Goal: Information Seeking & Learning: Learn about a topic

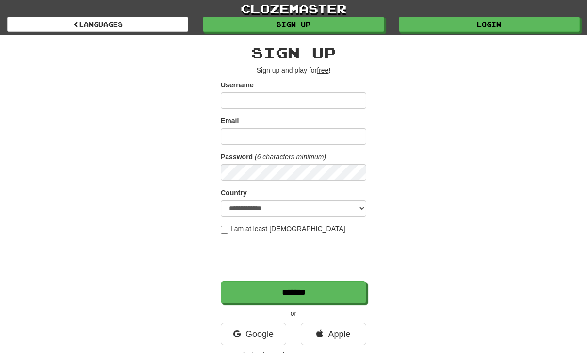
click at [495, 23] on link "Login" at bounding box center [489, 24] width 181 height 15
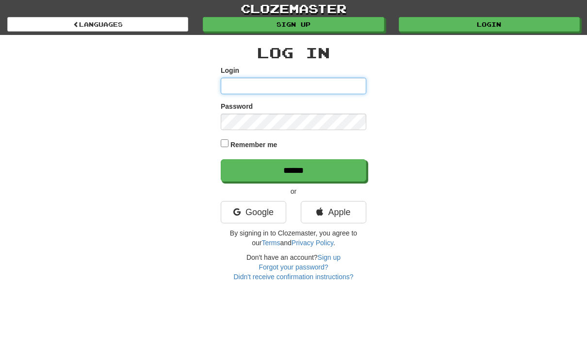
type input "**********"
click at [294, 169] on input "******" at bounding box center [294, 170] width 146 height 22
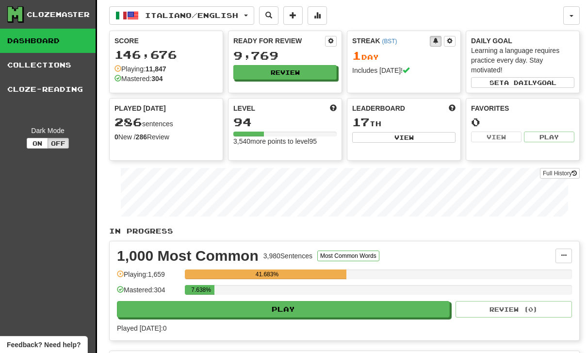
click at [34, 65] on link "Collections" at bounding box center [48, 65] width 96 height 24
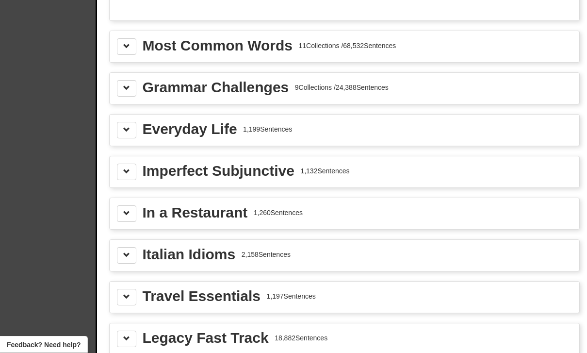
scroll to position [1077, 0]
click at [218, 169] on div "Imperfect Subjunctive" at bounding box center [219, 170] width 152 height 15
click at [126, 170] on span at bounding box center [126, 170] width 7 height 7
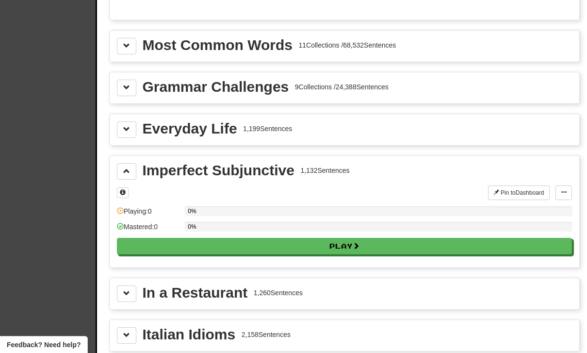
click at [339, 250] on button "Play" at bounding box center [344, 246] width 455 height 17
select select "**"
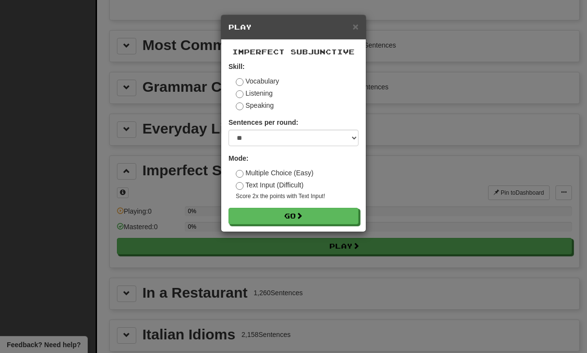
click at [288, 213] on button "Go" at bounding box center [294, 216] width 130 height 17
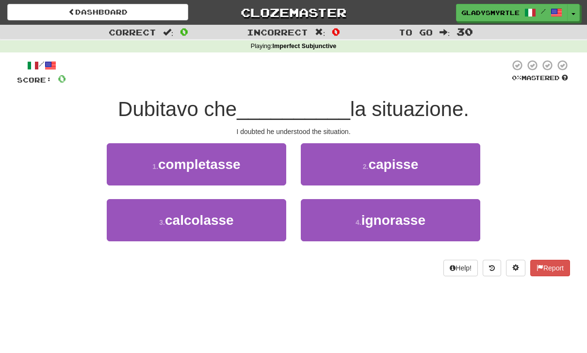
click at [401, 161] on span "capisse" at bounding box center [393, 164] width 50 height 15
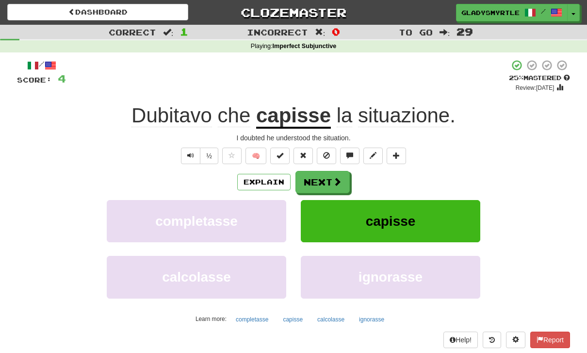
click at [324, 179] on button "Next" at bounding box center [323, 182] width 54 height 22
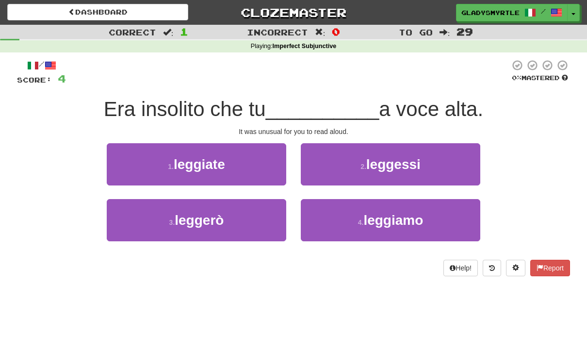
click at [401, 161] on span "leggessi" at bounding box center [393, 164] width 54 height 15
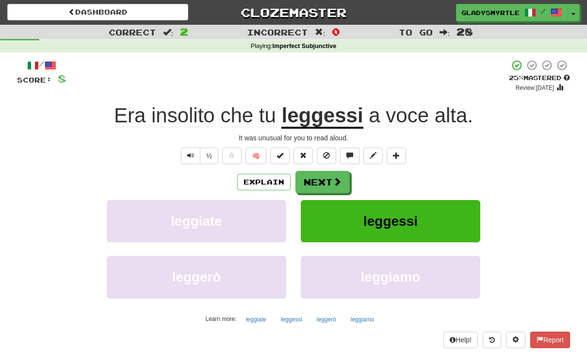
click at [319, 175] on button "Next" at bounding box center [323, 182] width 54 height 22
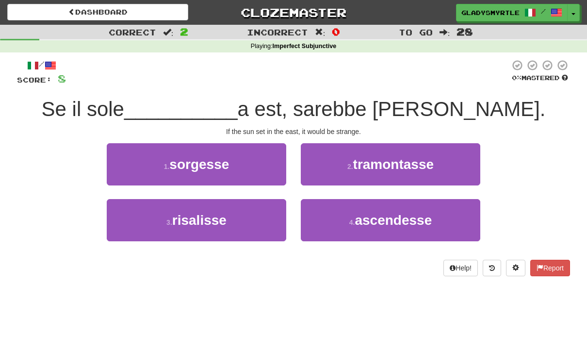
click at [399, 161] on span "tramontasse" at bounding box center [393, 164] width 81 height 15
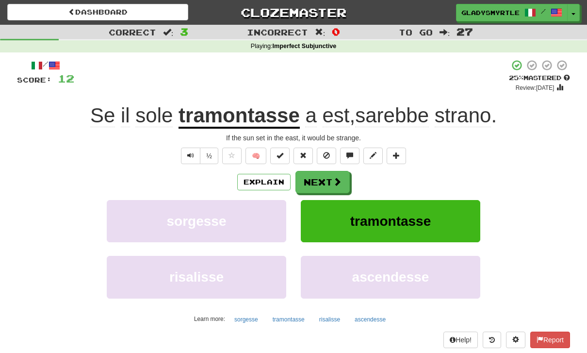
click at [324, 173] on button "Next" at bounding box center [323, 182] width 54 height 22
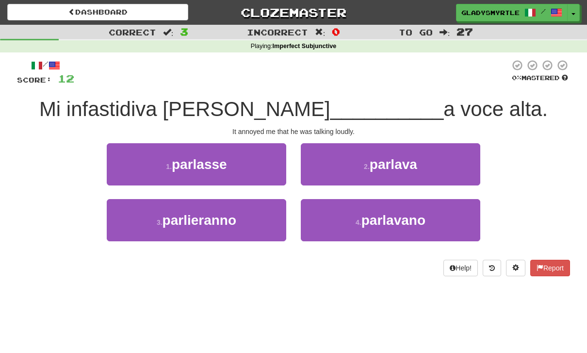
click at [183, 158] on span "parlasse" at bounding box center [199, 164] width 55 height 15
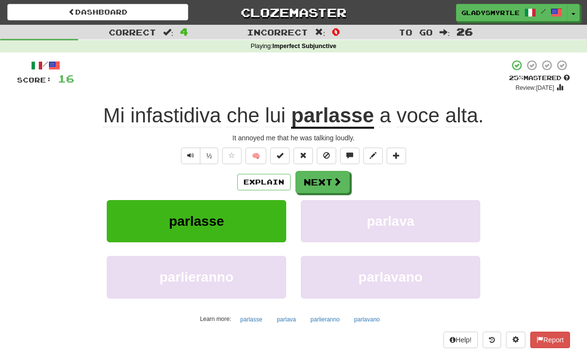
click at [323, 179] on button "Next" at bounding box center [323, 182] width 54 height 22
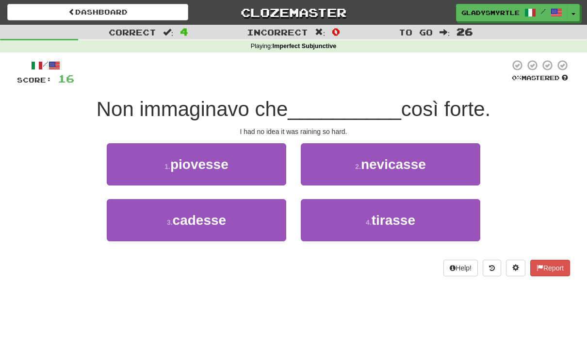
click at [192, 164] on span "piovesse" at bounding box center [199, 164] width 58 height 15
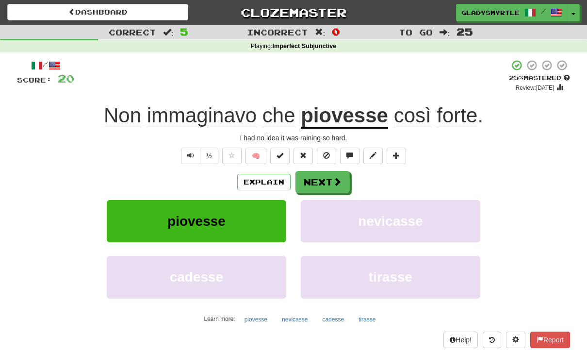
click at [319, 180] on button "Next" at bounding box center [323, 182] width 54 height 22
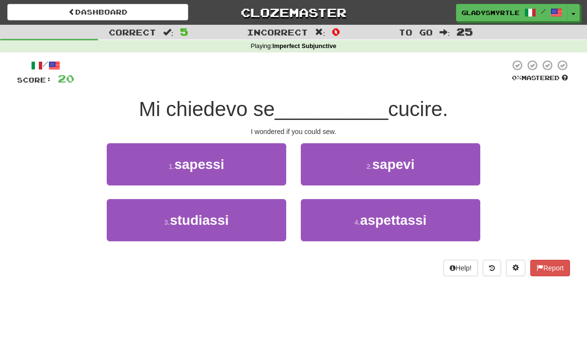
click at [196, 162] on span "sapessi" at bounding box center [199, 164] width 50 height 15
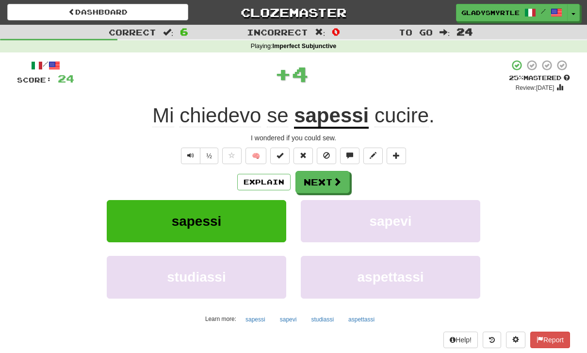
click at [320, 181] on button "Next" at bounding box center [323, 182] width 54 height 22
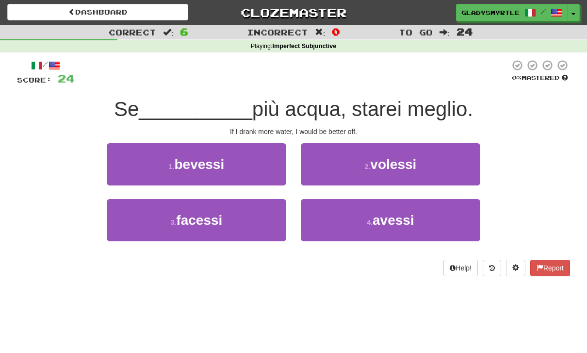
click at [187, 157] on span "bevessi" at bounding box center [199, 164] width 50 height 15
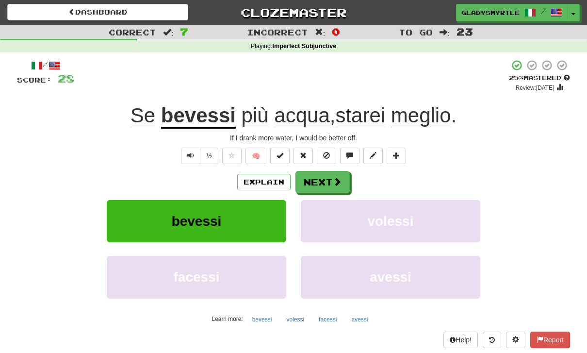
click at [321, 177] on button "Next" at bounding box center [323, 182] width 54 height 22
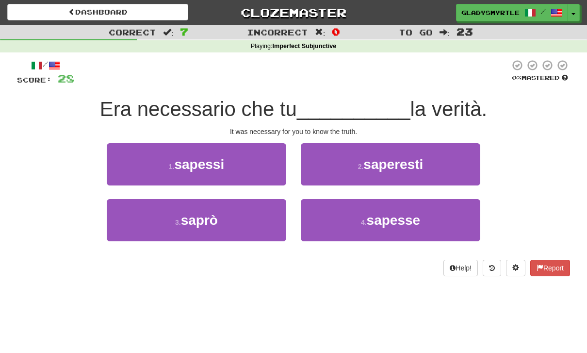
click at [405, 216] on span "sapesse" at bounding box center [394, 220] width 54 height 15
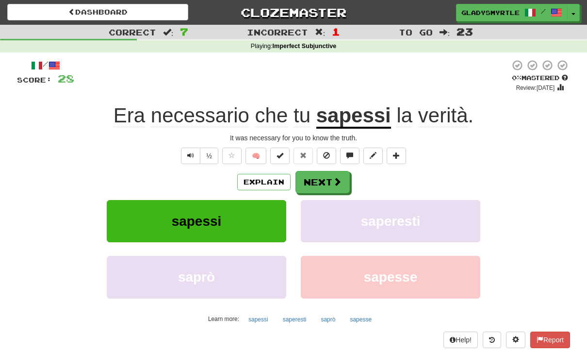
click at [316, 178] on button "Next" at bounding box center [323, 182] width 54 height 22
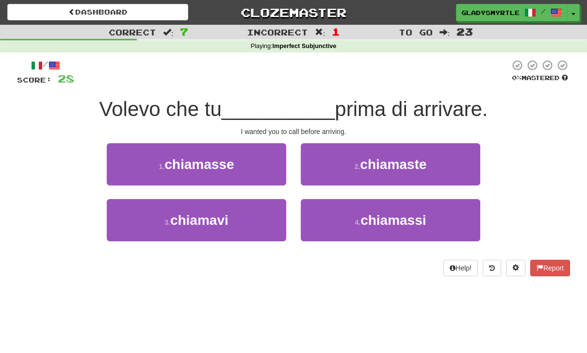
click at [395, 214] on span "chiamassi" at bounding box center [394, 220] width 66 height 15
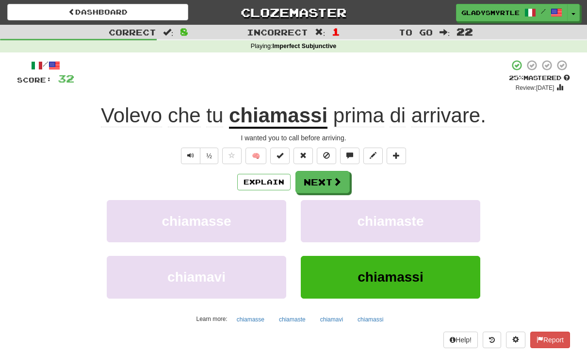
click at [320, 176] on button "Next" at bounding box center [323, 182] width 54 height 22
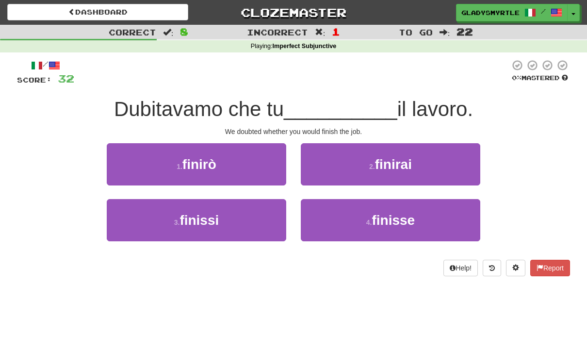
click at [399, 213] on span "finisse" at bounding box center [393, 220] width 43 height 15
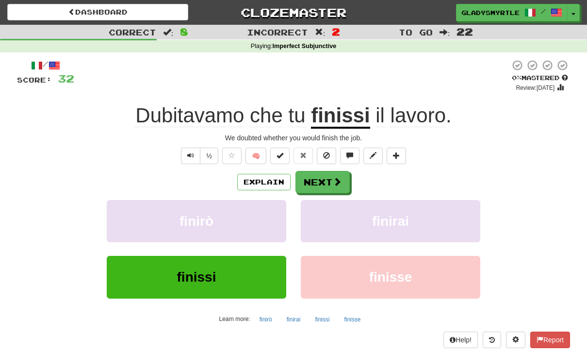
click at [315, 181] on button "Next" at bounding box center [323, 182] width 54 height 22
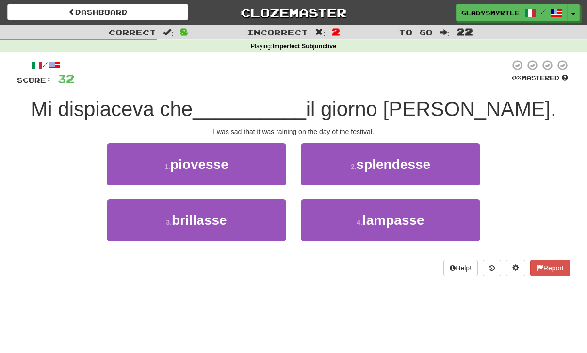
click at [189, 165] on span "piovesse" at bounding box center [199, 164] width 58 height 15
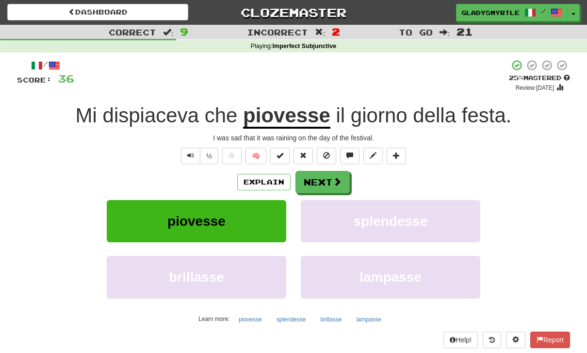
click at [318, 183] on button "Next" at bounding box center [323, 182] width 54 height 22
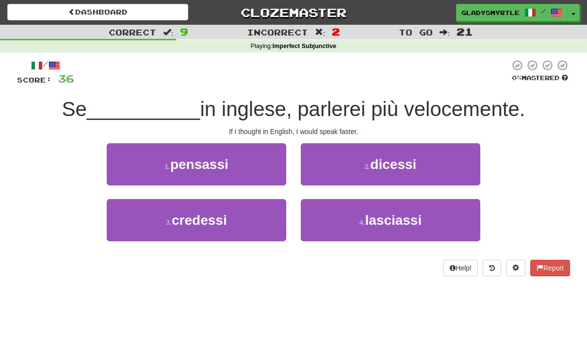
click at [200, 166] on span "pensassi" at bounding box center [199, 164] width 58 height 15
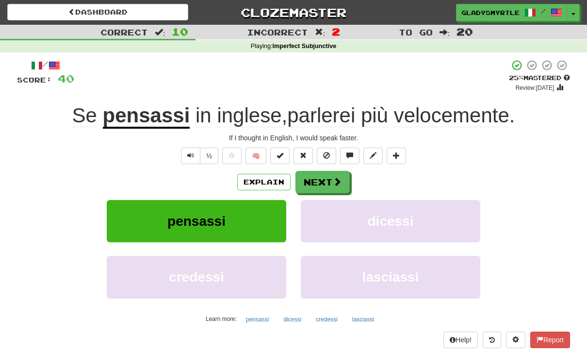
click at [312, 180] on button "Next" at bounding box center [323, 182] width 54 height 22
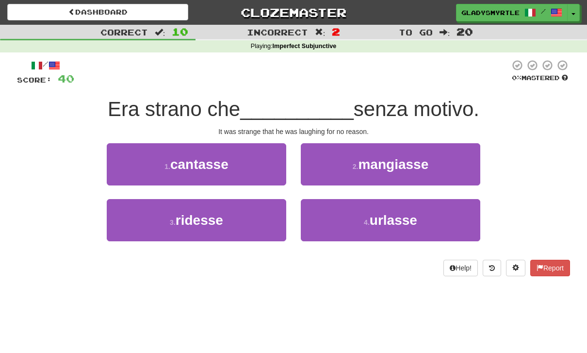
click at [199, 221] on span "ridesse" at bounding box center [200, 220] width 48 height 15
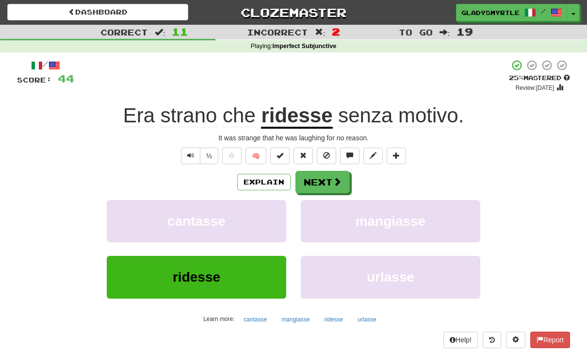
click at [319, 176] on button "Next" at bounding box center [323, 182] width 54 height 22
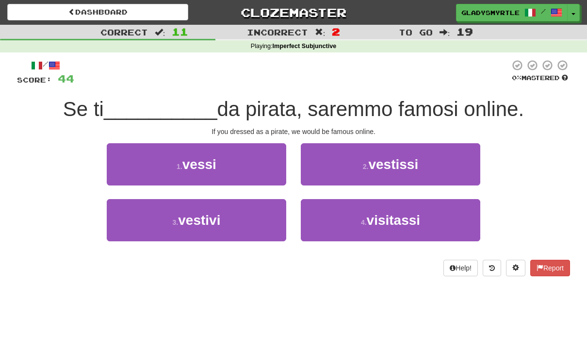
click at [408, 165] on span "vestissi" at bounding box center [393, 164] width 50 height 15
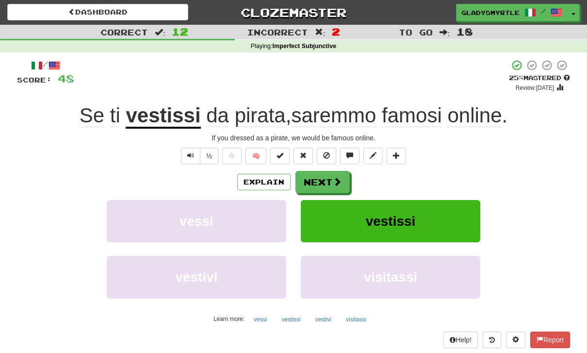
click at [316, 180] on button "Next" at bounding box center [323, 182] width 54 height 22
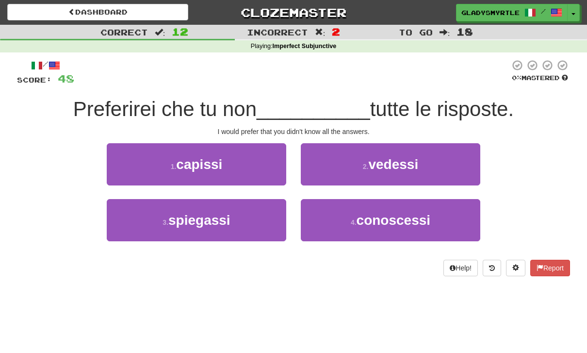
click at [399, 220] on span "conoscessi" at bounding box center [394, 220] width 74 height 15
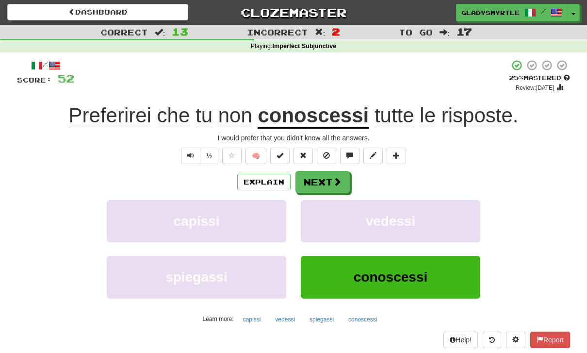
click at [321, 180] on button "Next" at bounding box center [323, 182] width 54 height 22
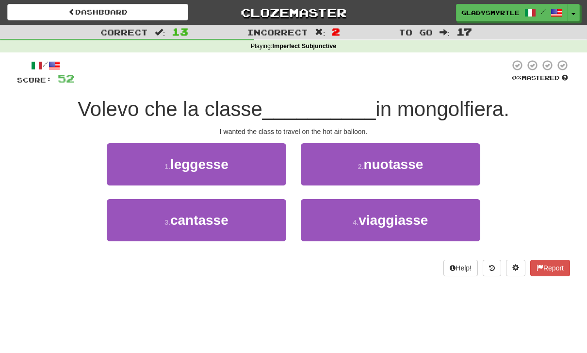
click at [383, 215] on span "viaggiasse" at bounding box center [393, 220] width 69 height 15
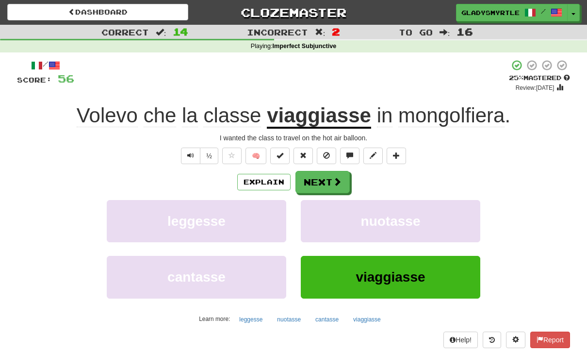
click at [320, 181] on button "Next" at bounding box center [323, 182] width 54 height 22
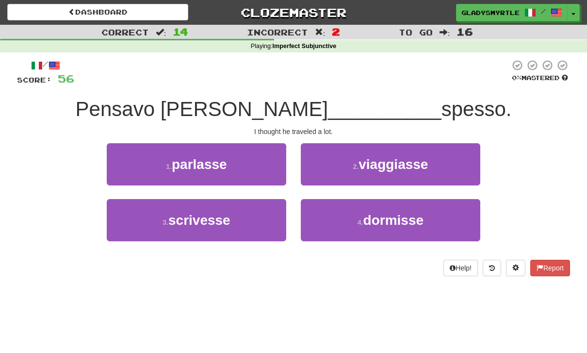
click at [410, 157] on span "viaggiasse" at bounding box center [393, 164] width 69 height 15
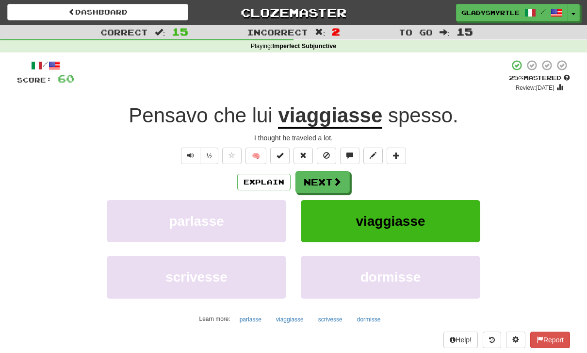
click at [326, 179] on button "Next" at bounding box center [323, 182] width 54 height 22
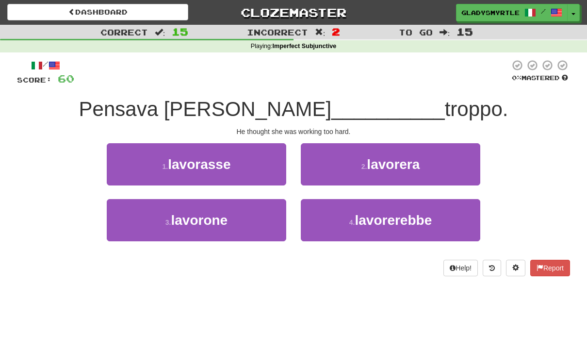
click at [198, 164] on span "lavorasse" at bounding box center [199, 164] width 63 height 15
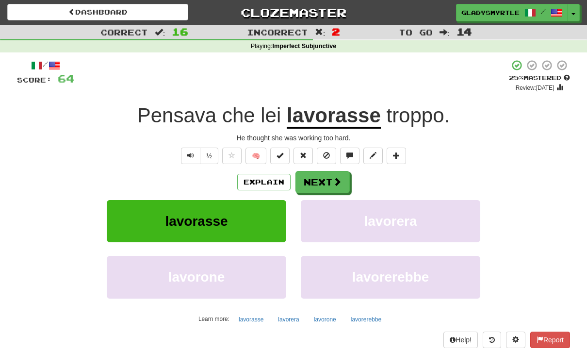
click at [325, 178] on button "Next" at bounding box center [323, 182] width 54 height 22
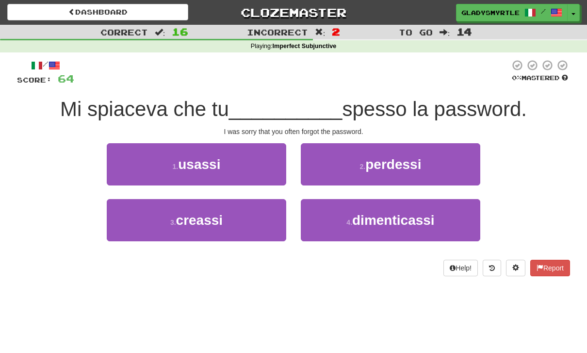
click at [403, 216] on span "dimenticassi" at bounding box center [393, 220] width 83 height 15
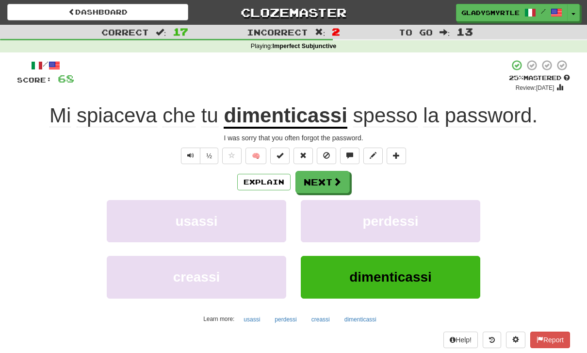
click at [323, 180] on button "Next" at bounding box center [323, 182] width 54 height 22
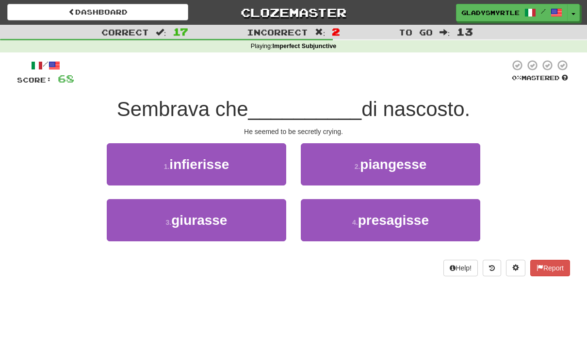
click at [410, 163] on span "piangesse" at bounding box center [393, 164] width 66 height 15
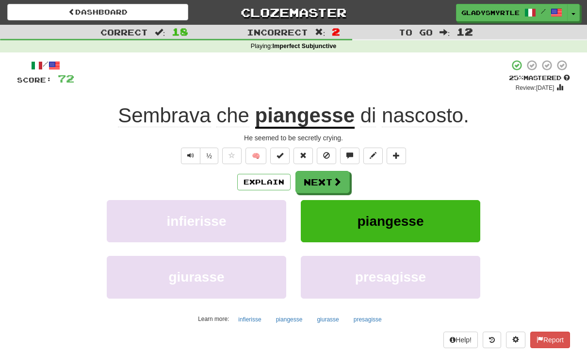
click at [323, 181] on button "Next" at bounding box center [323, 182] width 54 height 22
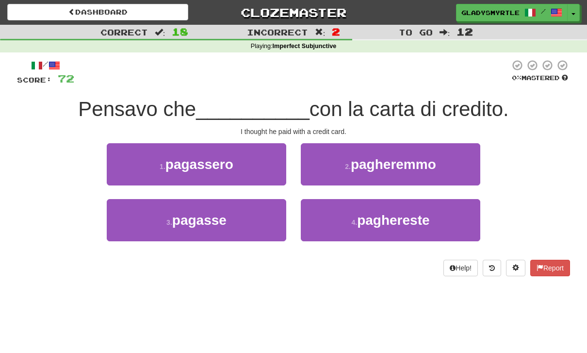
click at [198, 215] on span "pagasse" at bounding box center [199, 220] width 54 height 15
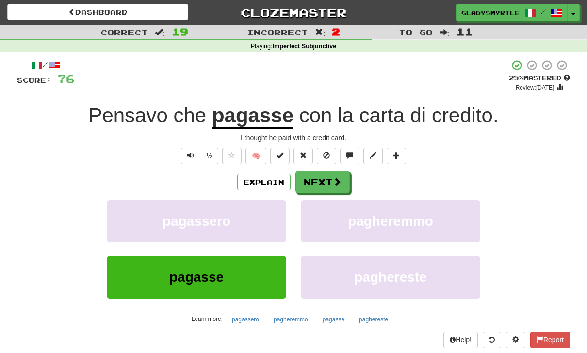
click at [322, 181] on button "Next" at bounding box center [323, 182] width 54 height 22
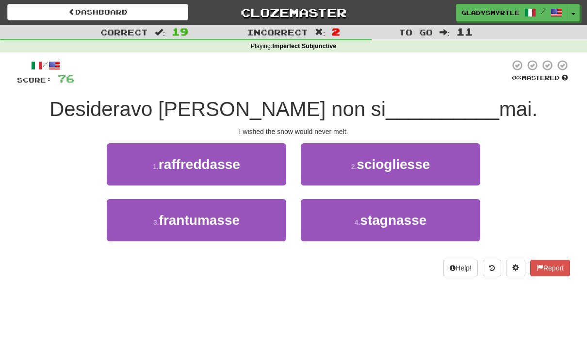
click at [411, 164] on span "sciogliesse" at bounding box center [393, 164] width 73 height 15
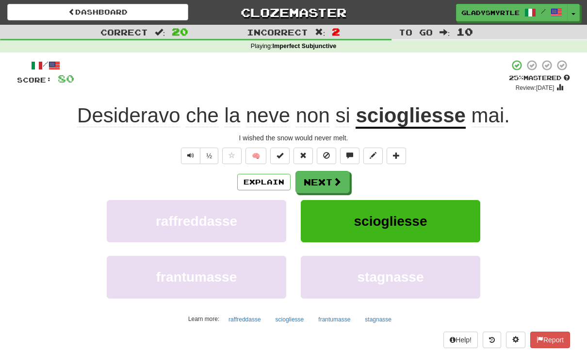
click at [322, 181] on button "Next" at bounding box center [323, 182] width 54 height 22
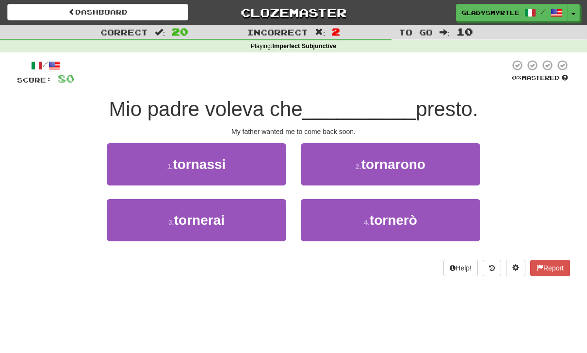
click at [190, 162] on span "tornassi" at bounding box center [199, 164] width 53 height 15
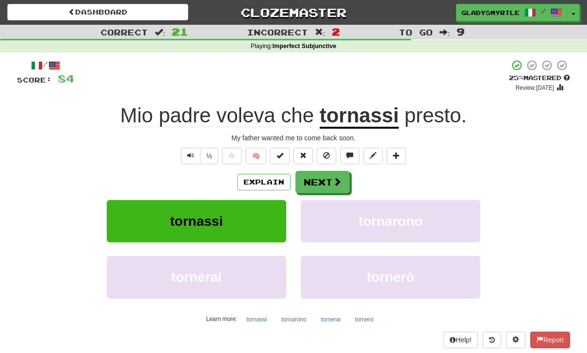
click at [320, 176] on button "Next" at bounding box center [323, 182] width 54 height 22
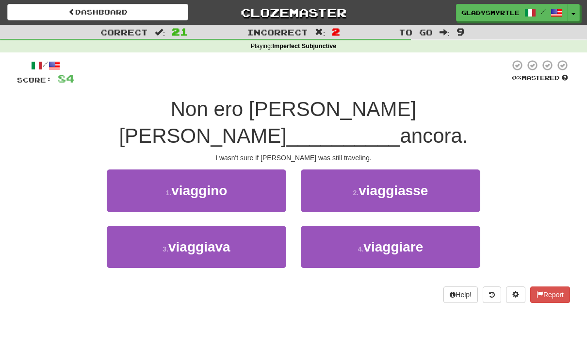
click at [410, 183] on span "viaggiasse" at bounding box center [393, 190] width 69 height 15
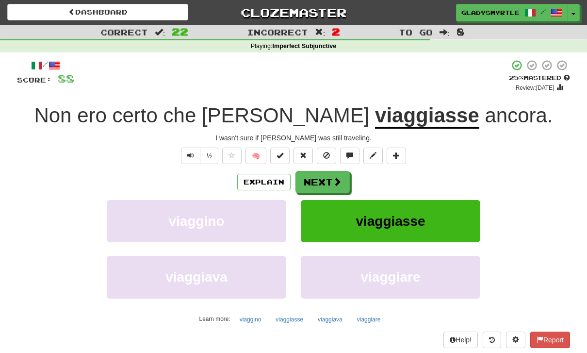
click at [321, 181] on button "Next" at bounding box center [323, 182] width 54 height 22
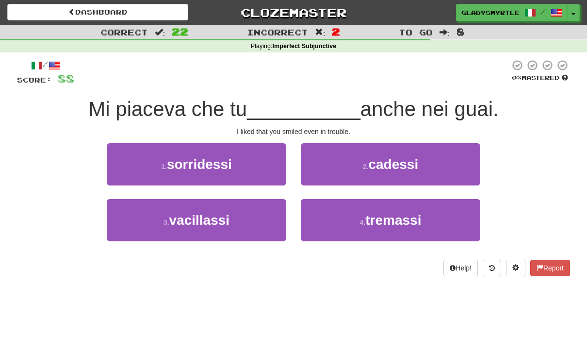
click at [188, 166] on span "sorridessi" at bounding box center [199, 164] width 65 height 15
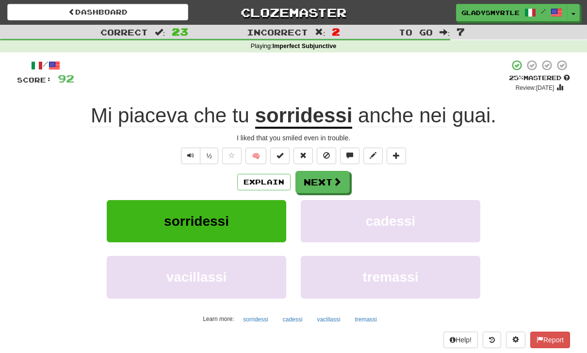
click at [320, 178] on button "Next" at bounding box center [323, 182] width 54 height 22
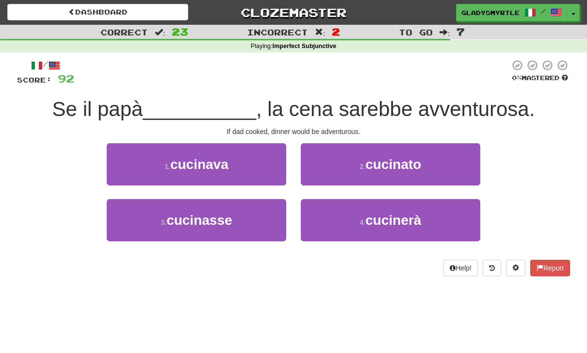
click at [193, 215] on span "cucinasse" at bounding box center [199, 220] width 66 height 15
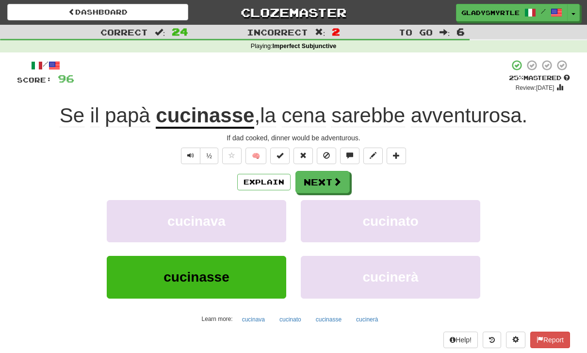
click at [318, 180] on button "Next" at bounding box center [323, 182] width 54 height 22
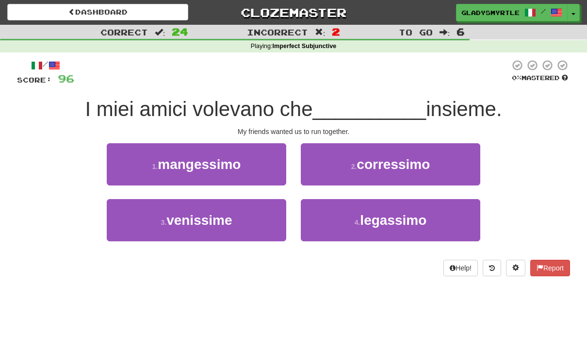
click at [401, 160] on span "corressimo" at bounding box center [393, 164] width 73 height 15
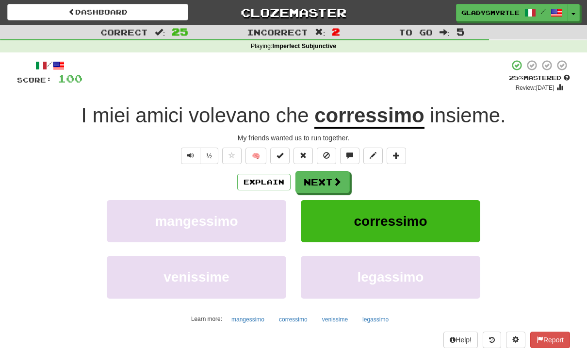
click at [326, 176] on button "Next" at bounding box center [323, 182] width 54 height 22
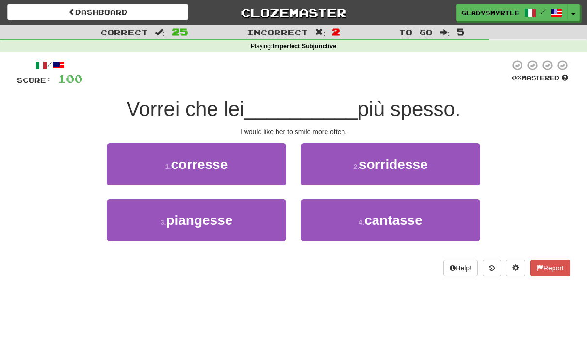
click at [407, 162] on span "sorridesse" at bounding box center [393, 164] width 69 height 15
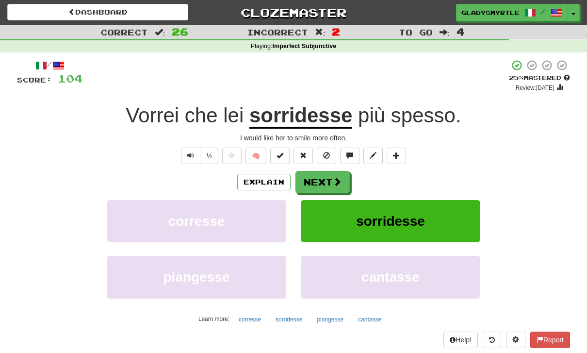
click at [317, 180] on button "Next" at bounding box center [323, 182] width 54 height 22
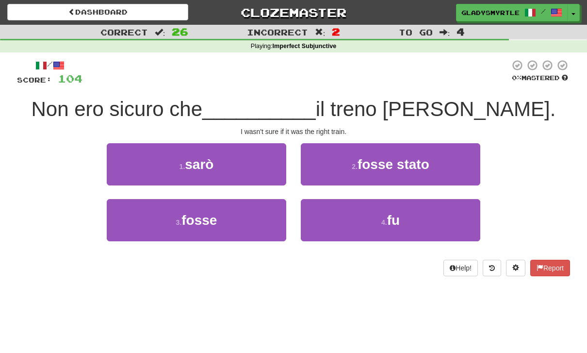
click at [202, 215] on span "fosse" at bounding box center [199, 220] width 35 height 15
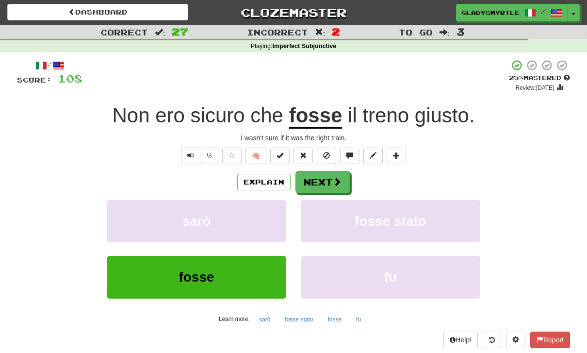
click at [318, 176] on button "Next" at bounding box center [323, 182] width 54 height 22
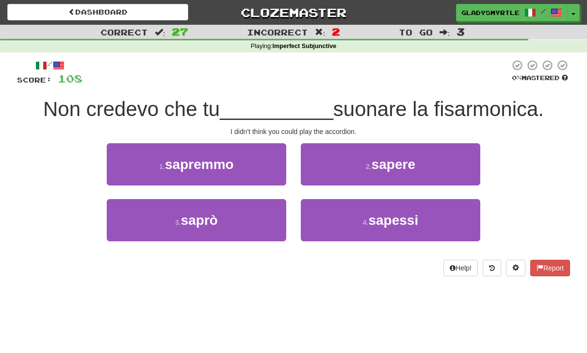
click at [395, 213] on span "sapessi" at bounding box center [393, 220] width 50 height 15
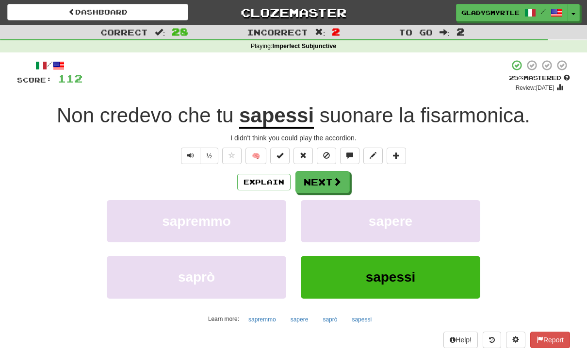
click at [316, 181] on button "Next" at bounding box center [323, 182] width 54 height 22
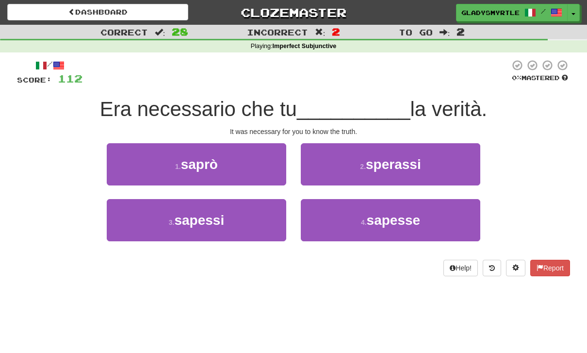
click at [189, 214] on span "sapessi" at bounding box center [199, 220] width 50 height 15
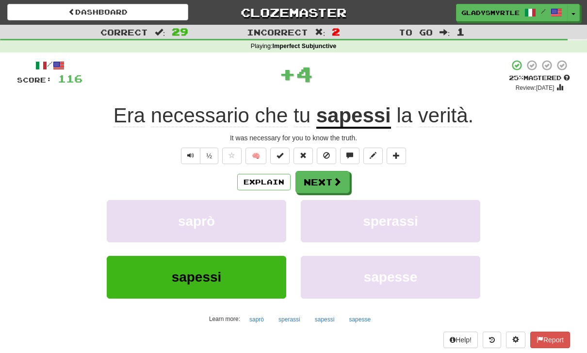
click at [318, 179] on button "Next" at bounding box center [323, 182] width 54 height 22
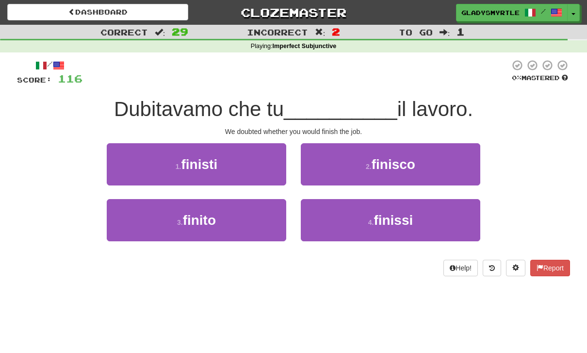
click at [396, 217] on span "finissi" at bounding box center [393, 220] width 39 height 15
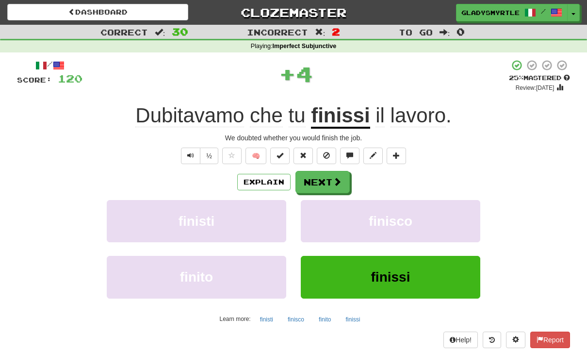
click at [323, 173] on button "Next" at bounding box center [323, 182] width 54 height 22
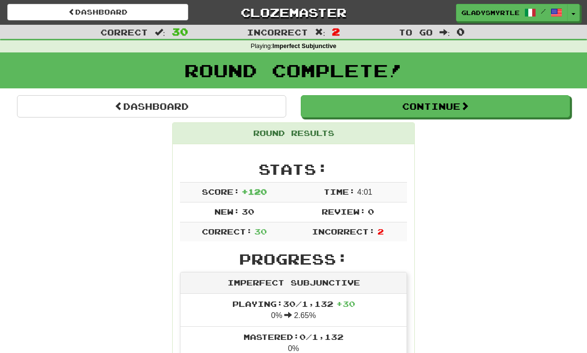
click at [443, 100] on button "Continue" at bounding box center [435, 106] width 269 height 22
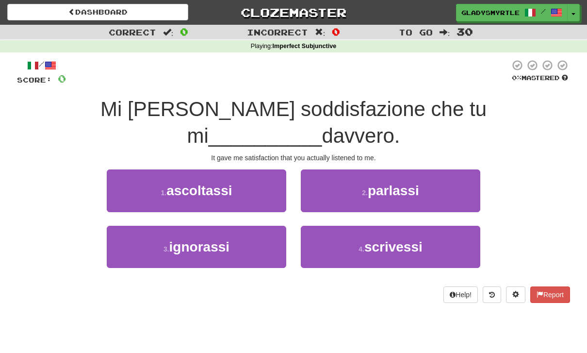
click at [194, 183] on span "ascoltassi" at bounding box center [199, 190] width 66 height 15
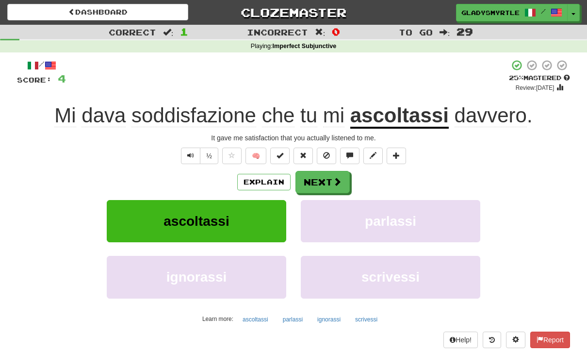
click at [317, 177] on button "Next" at bounding box center [323, 182] width 54 height 22
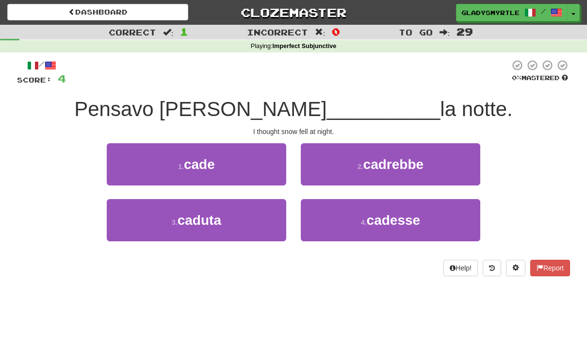
click at [409, 213] on span "cadesse" at bounding box center [394, 220] width 54 height 15
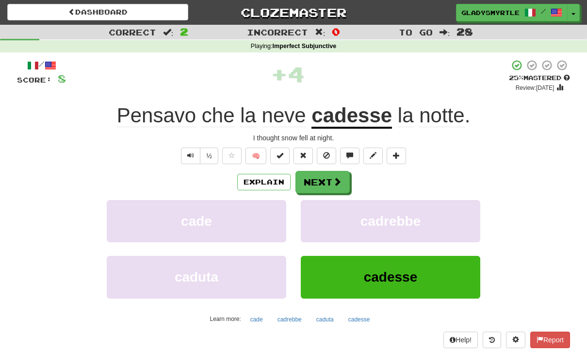
click at [319, 179] on button "Next" at bounding box center [323, 182] width 54 height 22
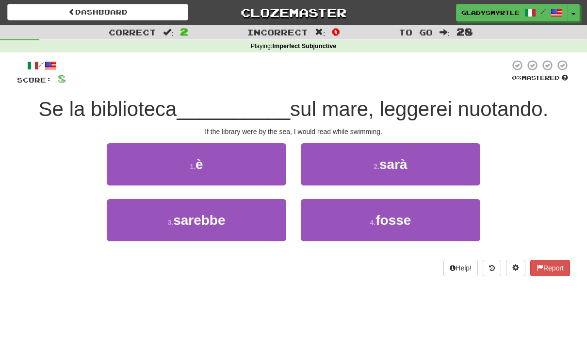
click at [394, 214] on span "fosse" at bounding box center [393, 220] width 35 height 15
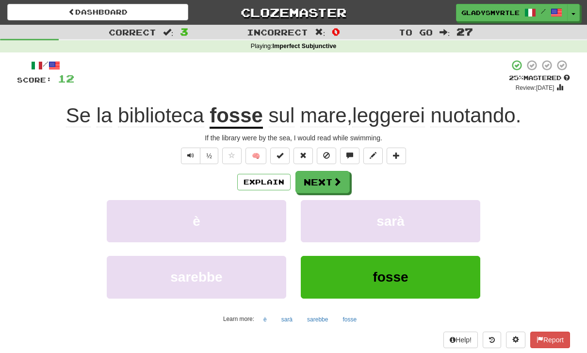
click at [319, 182] on button "Next" at bounding box center [323, 182] width 54 height 22
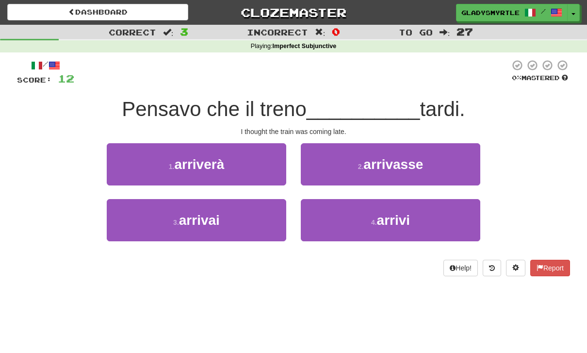
click at [405, 164] on span "arrivasse" at bounding box center [394, 164] width 60 height 15
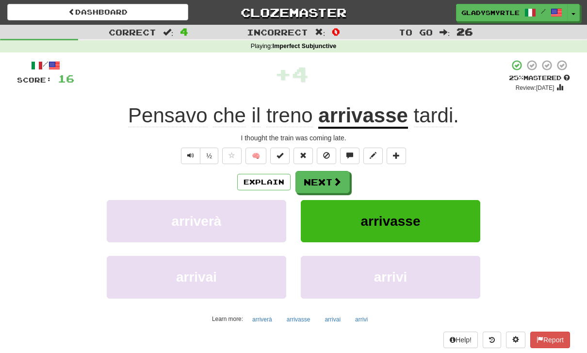
click at [321, 179] on button "Next" at bounding box center [323, 182] width 54 height 22
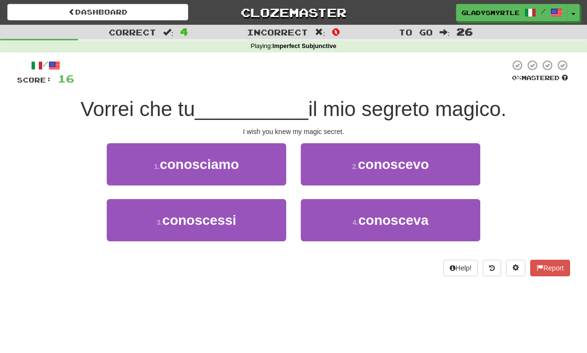
click at [179, 221] on span "conoscessi" at bounding box center [200, 220] width 74 height 15
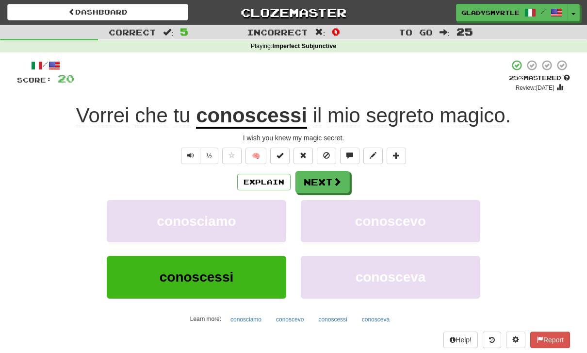
click at [320, 178] on button "Next" at bounding box center [323, 182] width 54 height 22
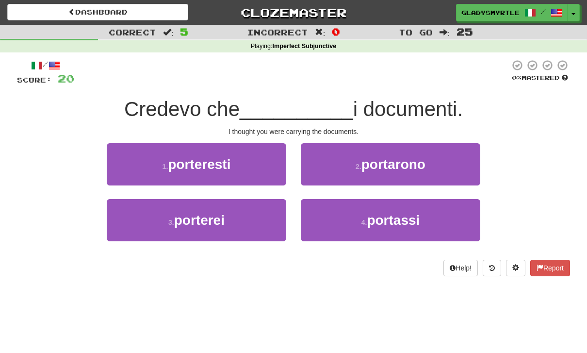
click at [399, 213] on span "portassi" at bounding box center [393, 220] width 53 height 15
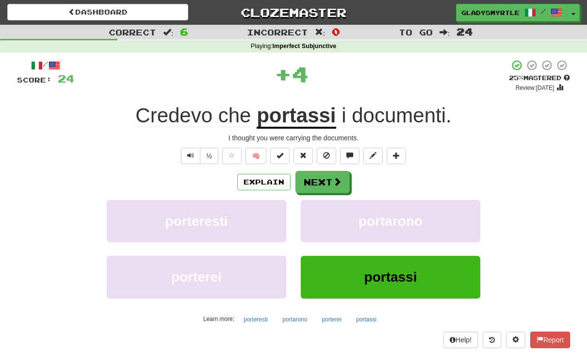
click at [321, 181] on button "Next" at bounding box center [323, 182] width 54 height 22
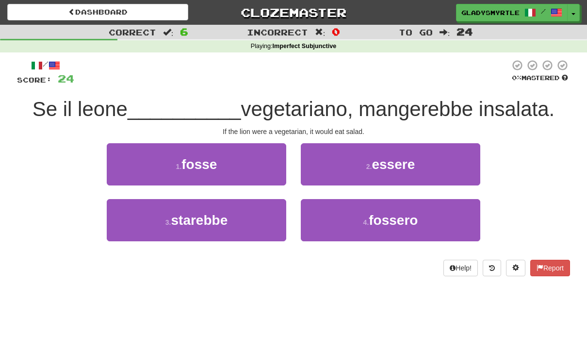
click at [195, 159] on span "fosse" at bounding box center [199, 164] width 35 height 15
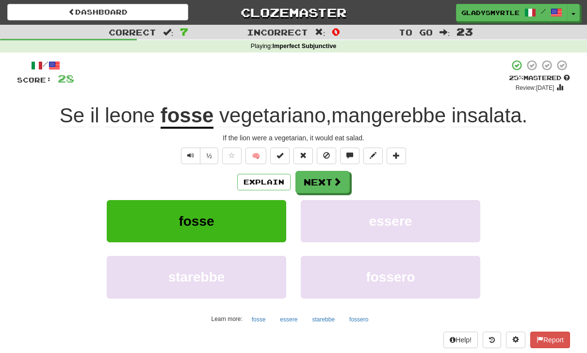
click at [316, 181] on button "Next" at bounding box center [323, 182] width 54 height 22
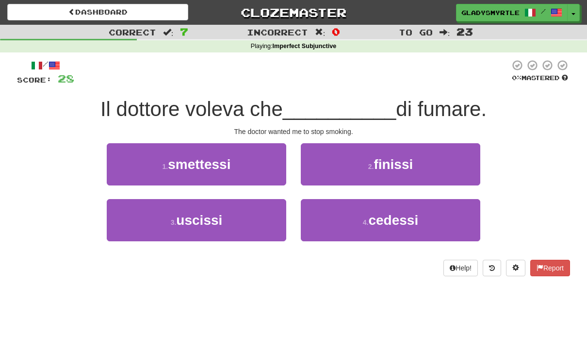
click at [197, 160] on span "smettessi" at bounding box center [199, 164] width 63 height 15
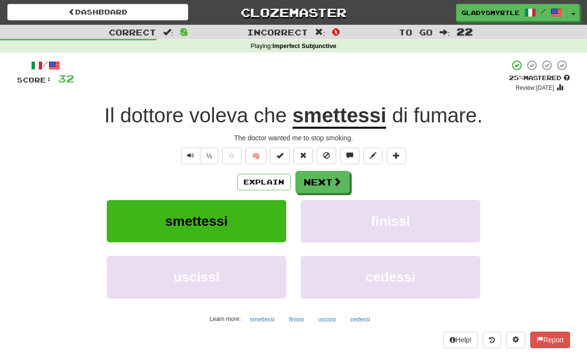
click at [317, 180] on button "Next" at bounding box center [323, 182] width 54 height 22
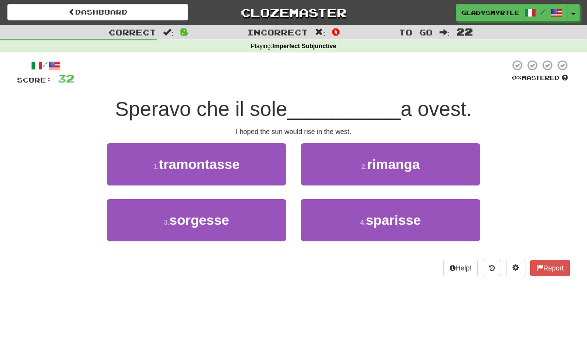
click at [194, 222] on span "sorgesse" at bounding box center [199, 220] width 60 height 15
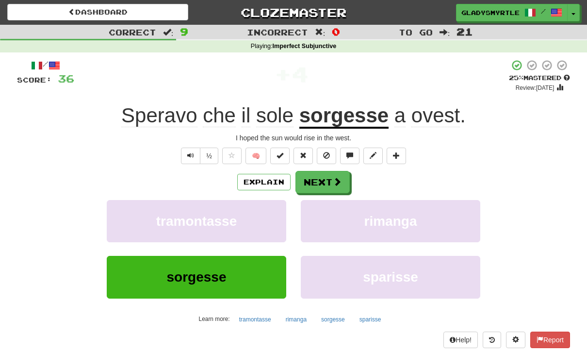
click at [320, 180] on button "Next" at bounding box center [323, 182] width 54 height 22
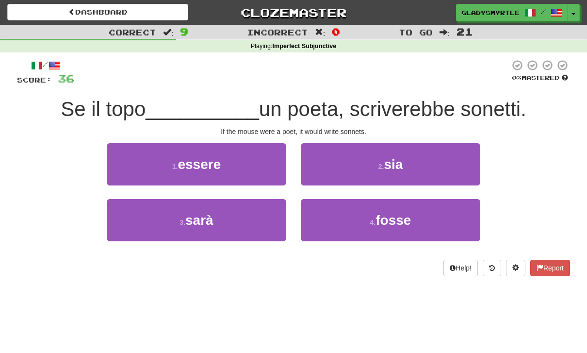
click at [395, 214] on span "fosse" at bounding box center [393, 220] width 35 height 15
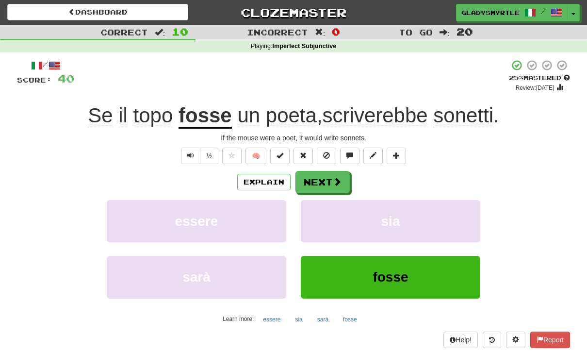
click at [318, 338] on div "Help! Report" at bounding box center [293, 340] width 553 height 17
click at [319, 177] on button "Next" at bounding box center [323, 182] width 54 height 22
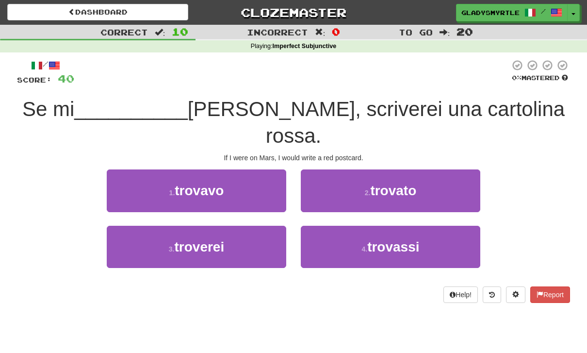
click at [404, 239] on span "trovassi" at bounding box center [393, 246] width 52 height 15
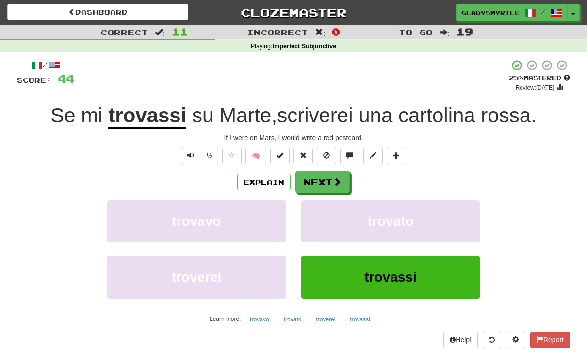
click at [323, 190] on button "Next" at bounding box center [323, 182] width 54 height 22
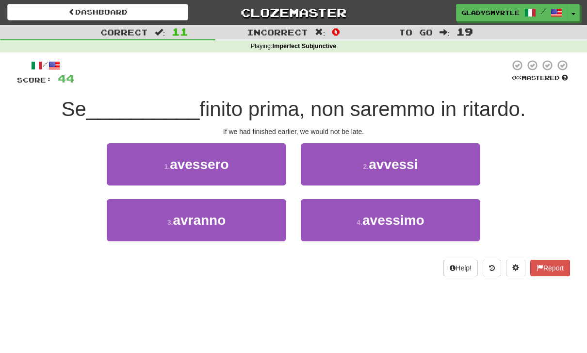
click at [402, 160] on span "avvessi" at bounding box center [393, 164] width 49 height 15
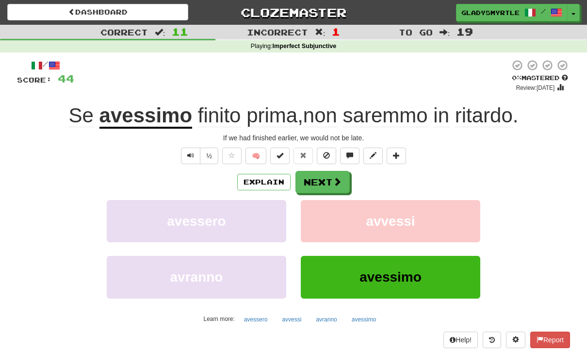
click at [320, 178] on button "Next" at bounding box center [323, 182] width 54 height 22
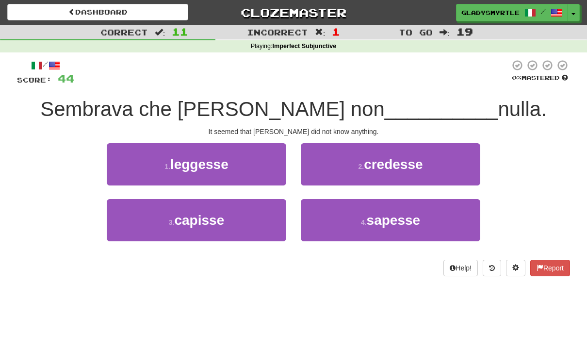
click at [393, 213] on span "sapesse" at bounding box center [394, 220] width 54 height 15
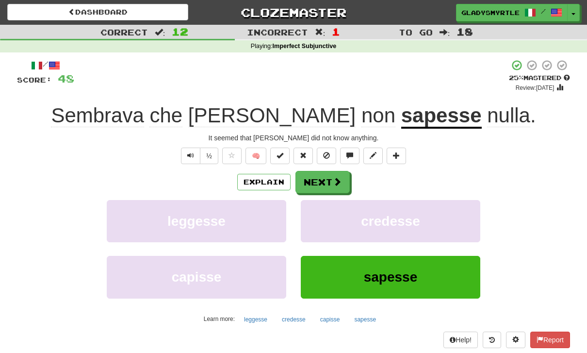
click at [323, 183] on button "Next" at bounding box center [323, 182] width 54 height 22
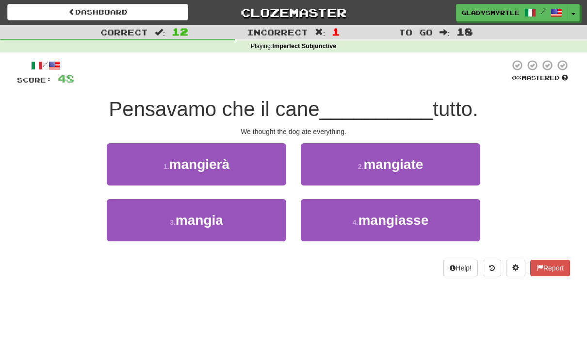
click at [383, 215] on span "mangiasse" at bounding box center [393, 220] width 70 height 15
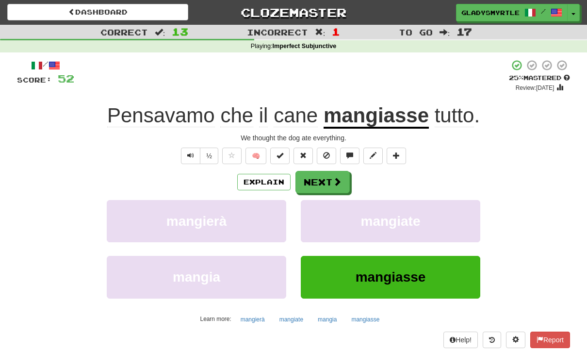
click at [324, 179] on button "Next" at bounding box center [323, 182] width 54 height 22
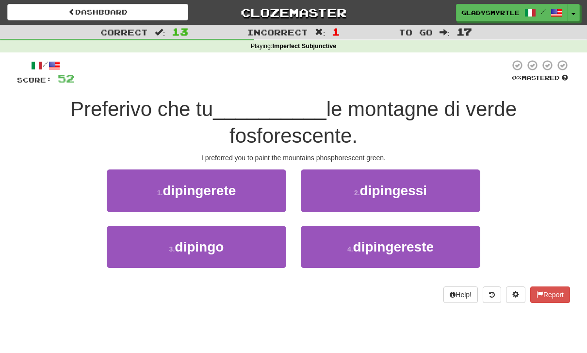
click at [400, 188] on span "dipingessi" at bounding box center [393, 190] width 67 height 15
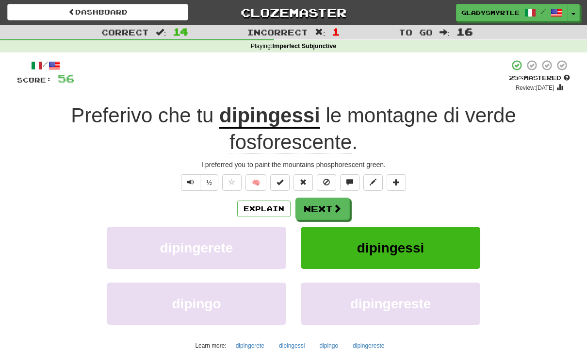
click at [317, 208] on button "Next" at bounding box center [323, 209] width 54 height 22
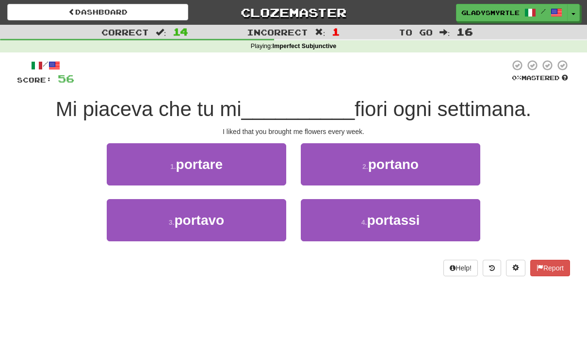
click at [340, 329] on div "Dashboard Clozemaster GladysMyrtle / Toggle Dropdown Dashboard Leaderboard Acti…" at bounding box center [293, 176] width 587 height 353
click at [388, 220] on span "portassi" at bounding box center [393, 220] width 53 height 15
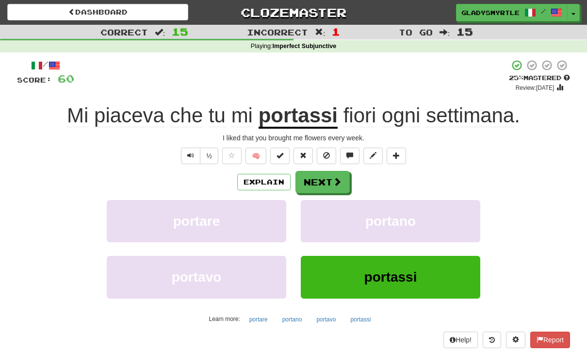
click at [318, 179] on button "Next" at bounding box center [323, 182] width 54 height 22
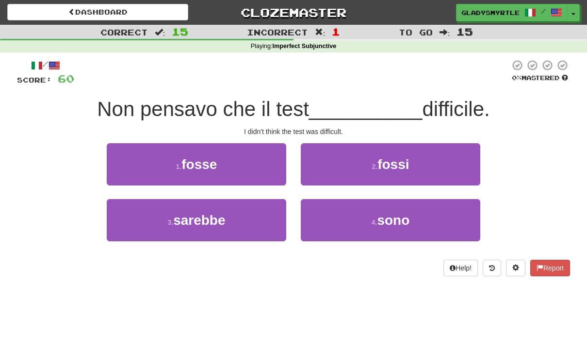
click at [194, 157] on span "fosse" at bounding box center [199, 164] width 35 height 15
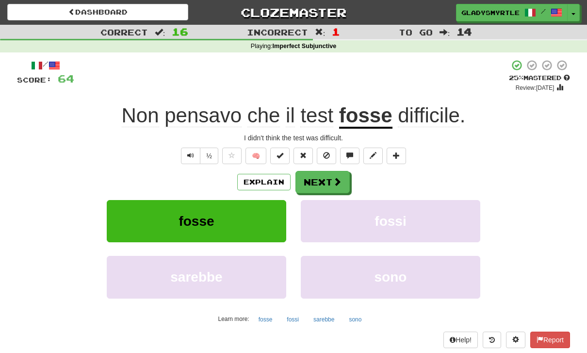
click at [322, 177] on button "Next" at bounding box center [323, 182] width 54 height 22
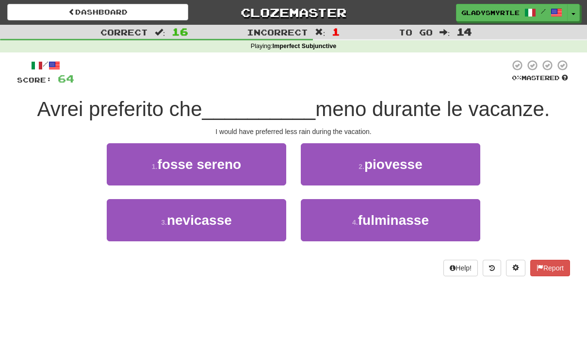
click at [388, 163] on span "piovesse" at bounding box center [394, 164] width 58 height 15
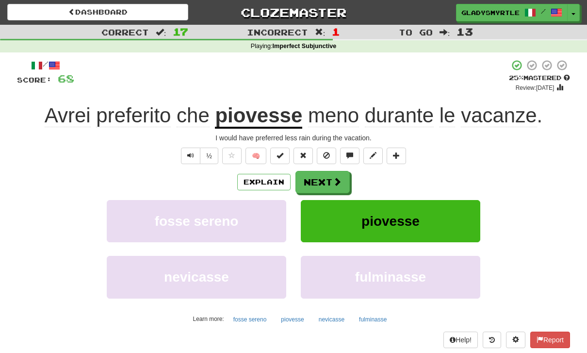
click at [322, 178] on button "Next" at bounding box center [323, 182] width 54 height 22
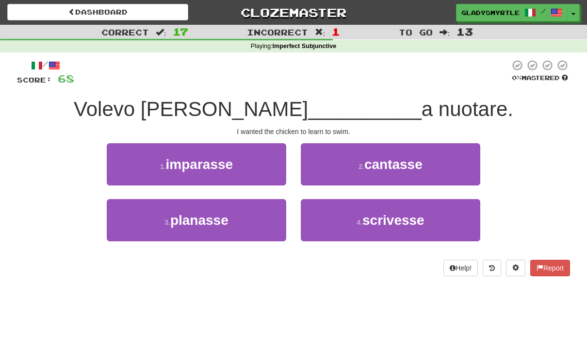
click at [199, 163] on span "imparasse" at bounding box center [199, 164] width 67 height 15
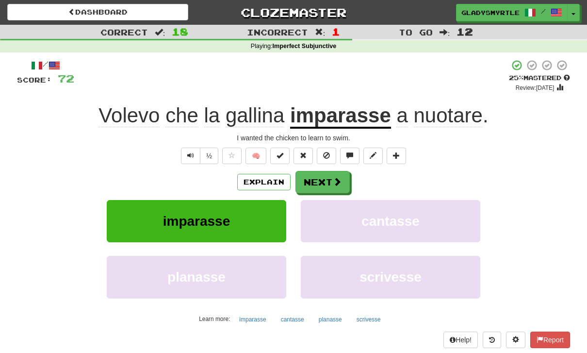
click at [319, 179] on button "Next" at bounding box center [323, 182] width 54 height 22
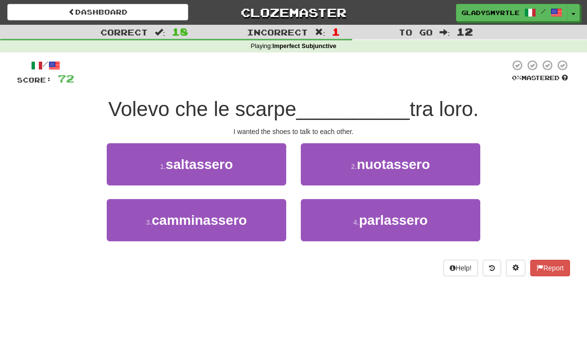
click at [396, 218] on span "parlassero" at bounding box center [393, 220] width 69 height 15
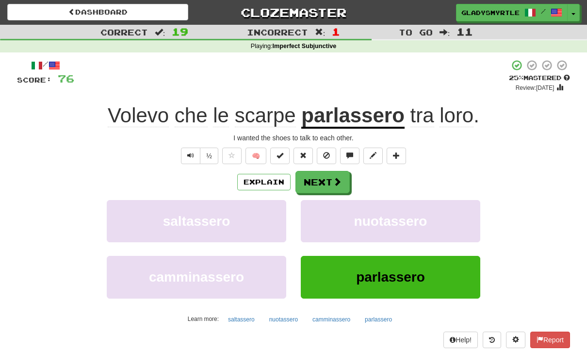
click at [321, 181] on button "Next" at bounding box center [323, 182] width 54 height 22
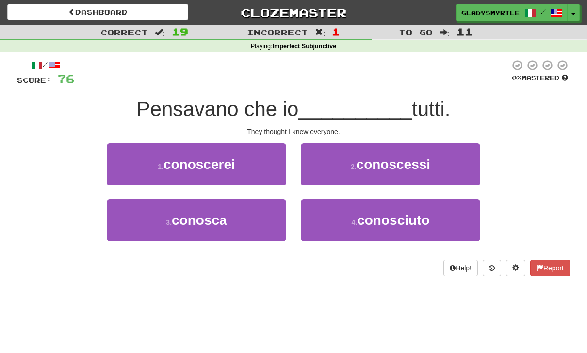
click at [389, 162] on span "conoscessi" at bounding box center [394, 164] width 74 height 15
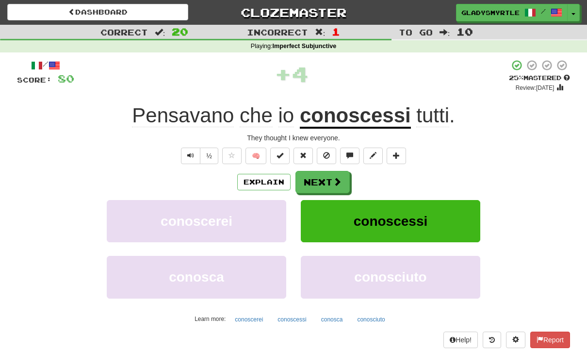
click at [323, 176] on button "Next" at bounding box center [323, 182] width 54 height 22
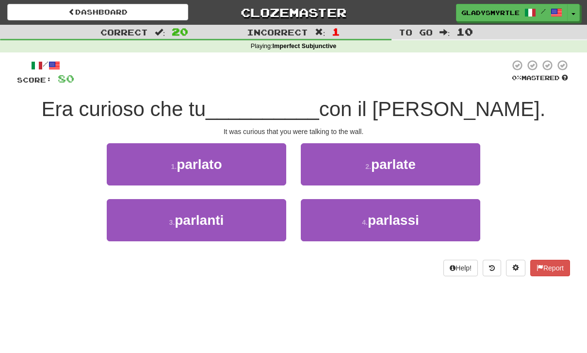
click at [393, 222] on span "parlassi" at bounding box center [393, 220] width 51 height 15
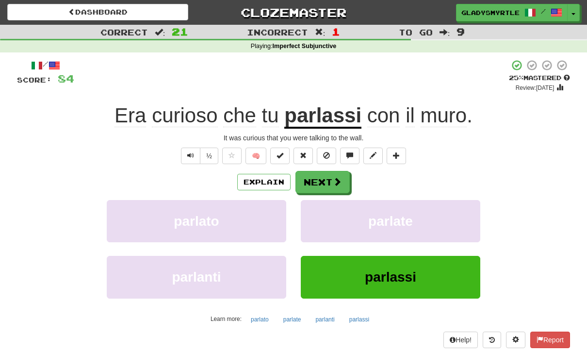
click at [316, 175] on button "Next" at bounding box center [323, 182] width 54 height 22
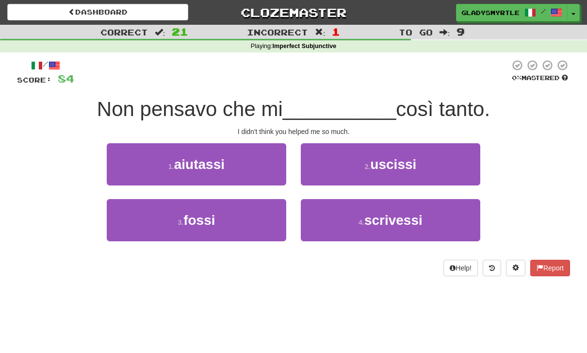
click at [195, 158] on span "aiutassi" at bounding box center [199, 164] width 50 height 15
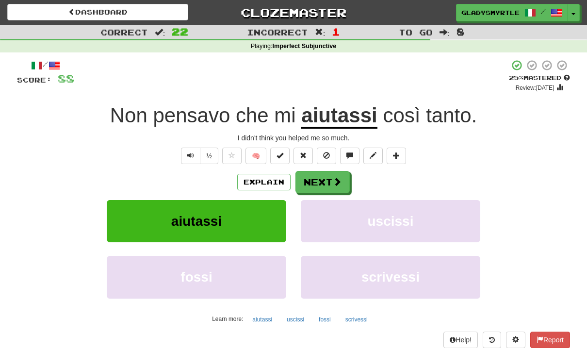
click at [316, 176] on button "Next" at bounding box center [323, 182] width 54 height 22
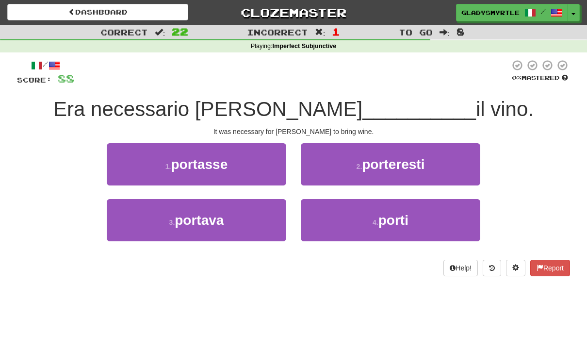
click at [199, 165] on span "portasse" at bounding box center [199, 164] width 57 height 15
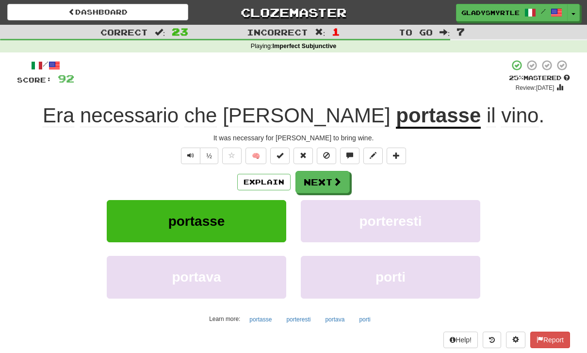
click at [318, 179] on button "Next" at bounding box center [323, 182] width 54 height 22
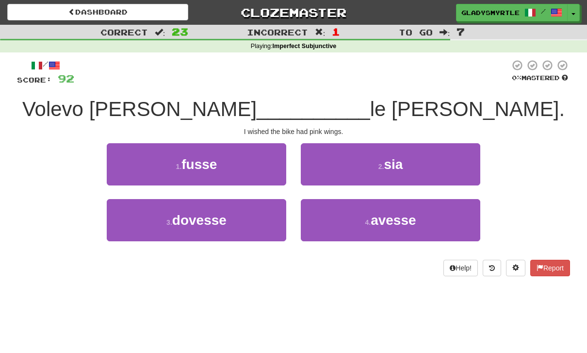
click at [389, 210] on button "4 . avesse" at bounding box center [391, 220] width 180 height 42
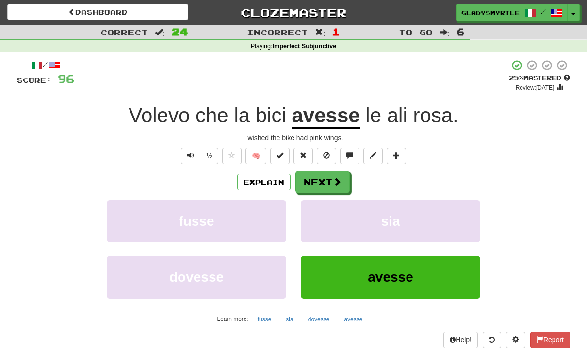
click at [317, 177] on button "Next" at bounding box center [323, 182] width 54 height 22
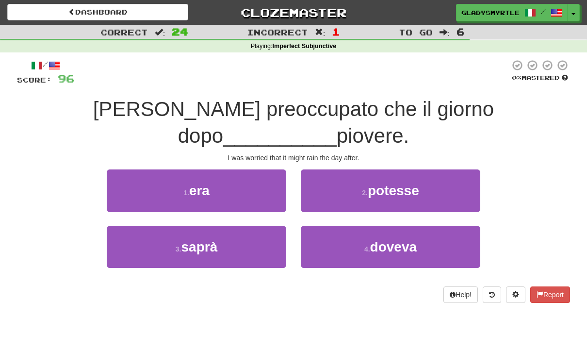
click at [408, 183] on span "potesse" at bounding box center [393, 190] width 51 height 15
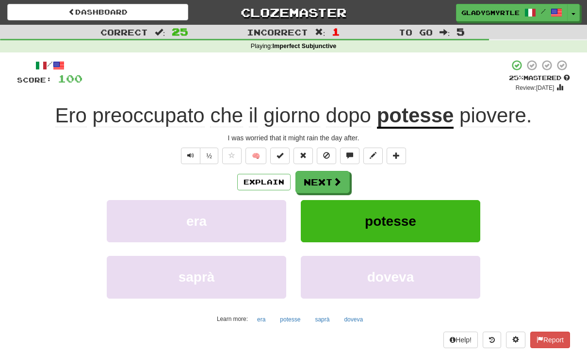
click at [320, 178] on button "Next" at bounding box center [323, 182] width 54 height 22
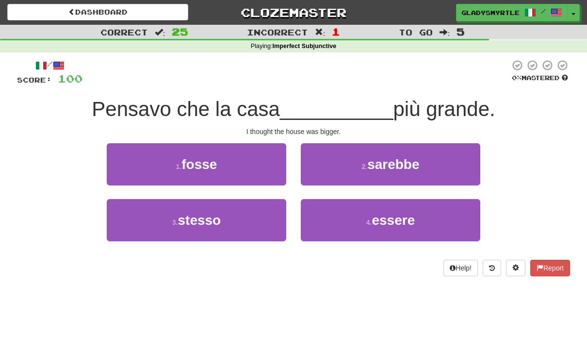
click at [196, 158] on span "fosse" at bounding box center [199, 164] width 35 height 15
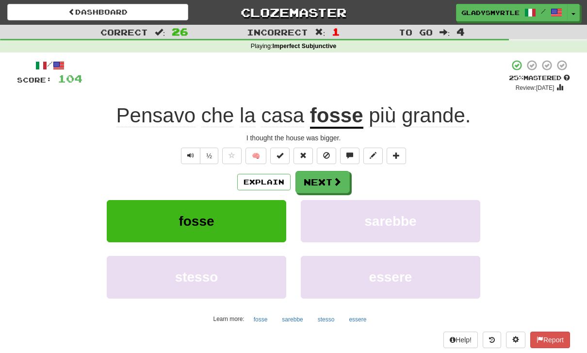
click at [322, 180] on button "Next" at bounding box center [323, 182] width 54 height 22
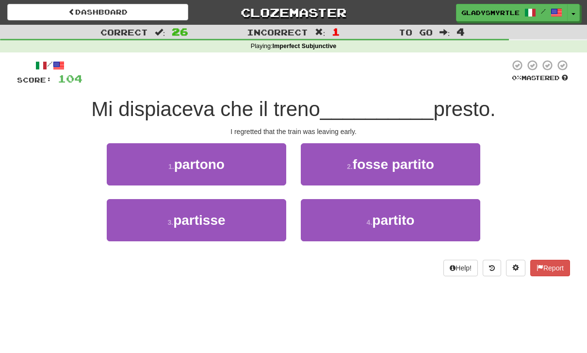
click at [192, 217] on span "partisse" at bounding box center [199, 220] width 52 height 15
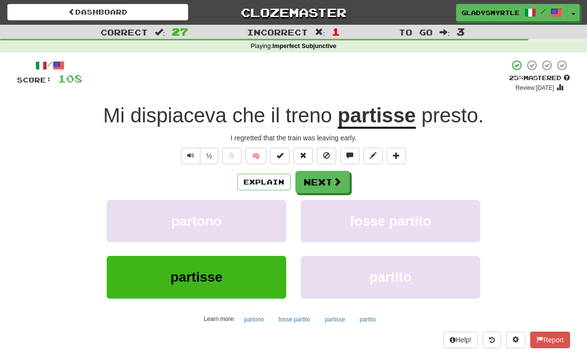
click at [321, 177] on button "Next" at bounding box center [323, 182] width 54 height 22
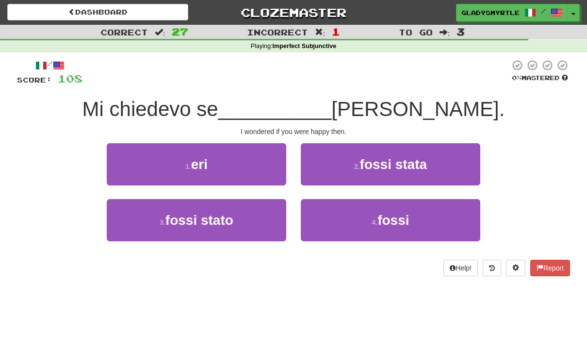
click at [397, 218] on span "fossi" at bounding box center [394, 220] width 32 height 15
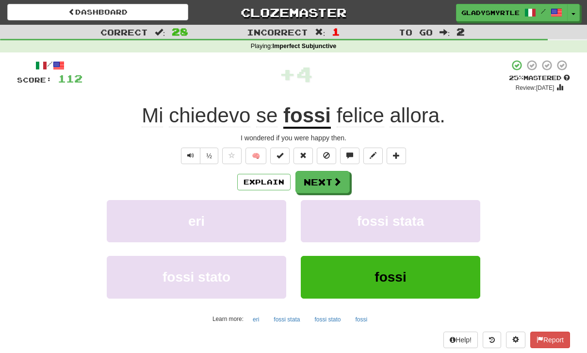
click at [318, 178] on button "Next" at bounding box center [323, 182] width 54 height 22
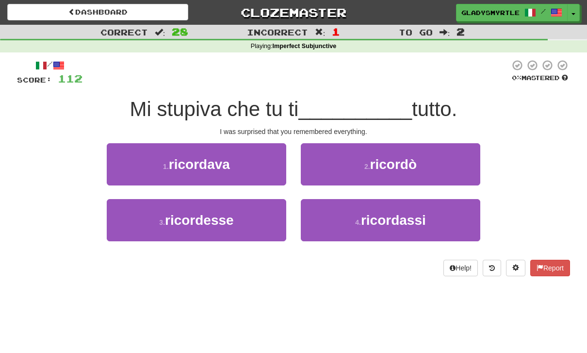
click at [399, 217] on span "ricordassi" at bounding box center [393, 220] width 65 height 15
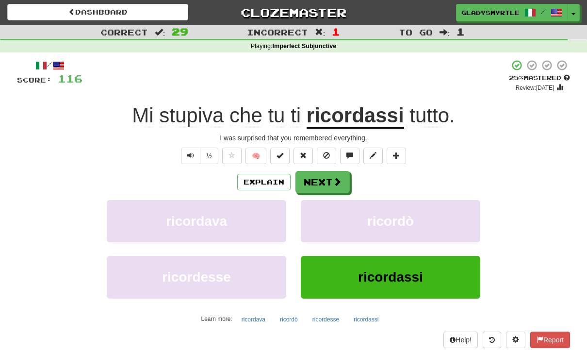
click at [324, 183] on button "Next" at bounding box center [323, 182] width 54 height 22
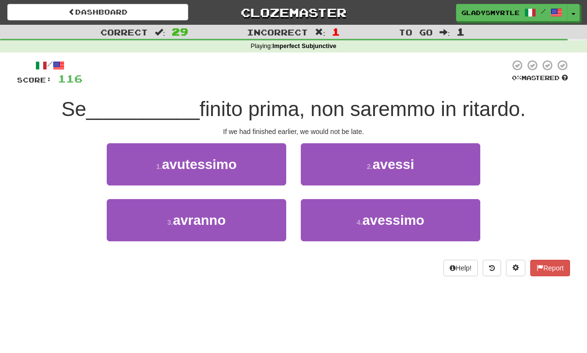
click at [383, 216] on span "avessimo" at bounding box center [394, 220] width 62 height 15
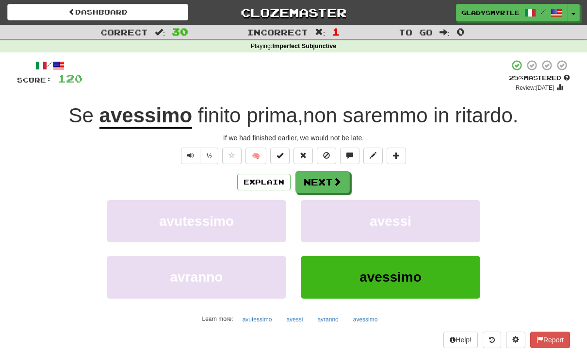
click at [319, 180] on button "Next" at bounding box center [323, 182] width 54 height 22
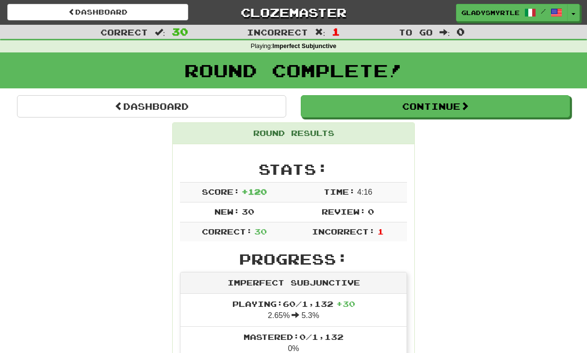
click at [442, 99] on button "Continue" at bounding box center [435, 106] width 269 height 22
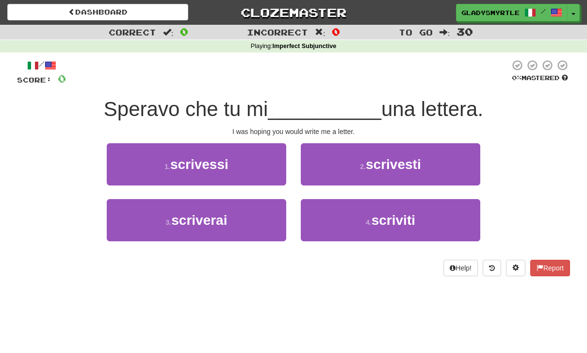
click at [194, 157] on span "scrivessi" at bounding box center [199, 164] width 58 height 15
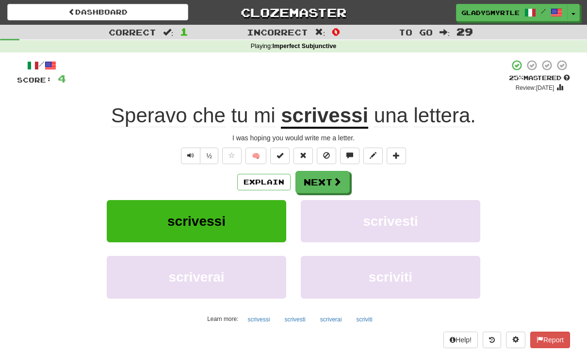
click at [317, 180] on button "Next" at bounding box center [323, 182] width 54 height 22
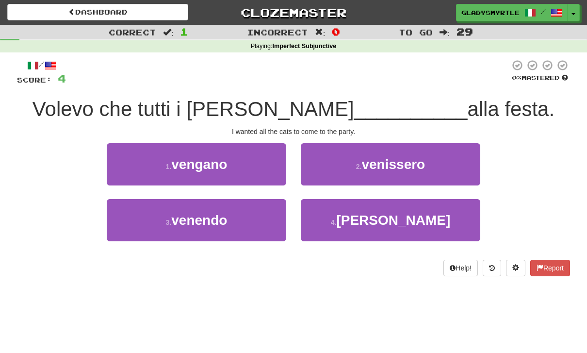
click at [390, 161] on span "venissero" at bounding box center [394, 164] width 64 height 15
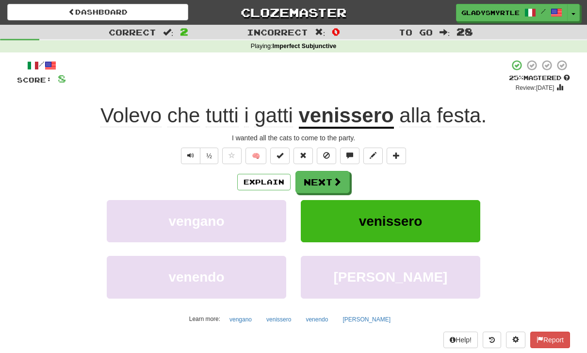
click at [320, 181] on button "Next" at bounding box center [323, 182] width 54 height 22
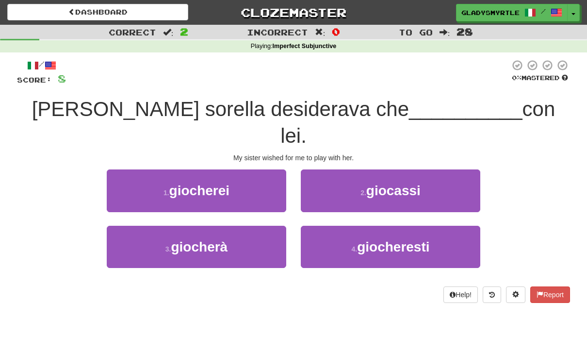
click at [400, 183] on span "giocassi" at bounding box center [393, 190] width 54 height 15
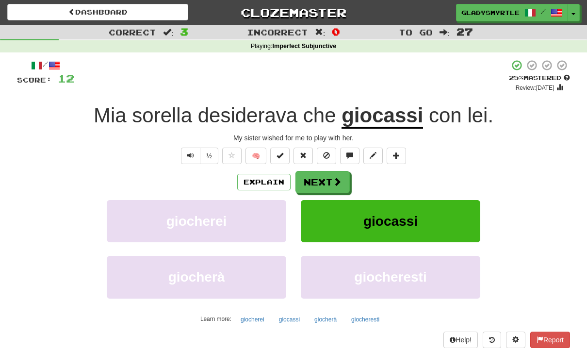
click at [317, 178] on button "Next" at bounding box center [323, 182] width 54 height 22
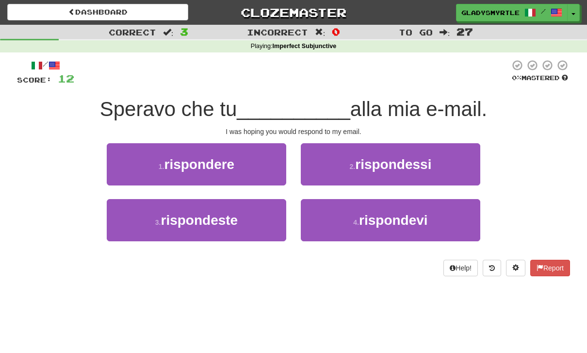
click at [397, 164] on span "rispondessi" at bounding box center [393, 164] width 76 height 15
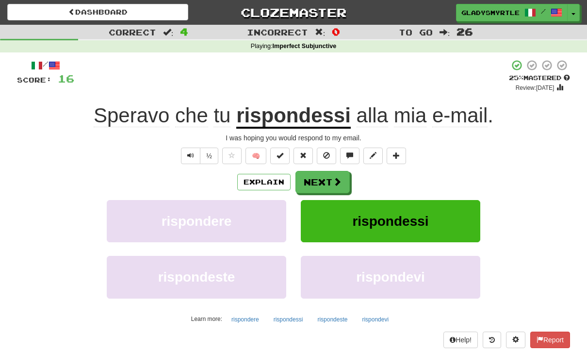
click at [318, 181] on button "Next" at bounding box center [323, 182] width 54 height 22
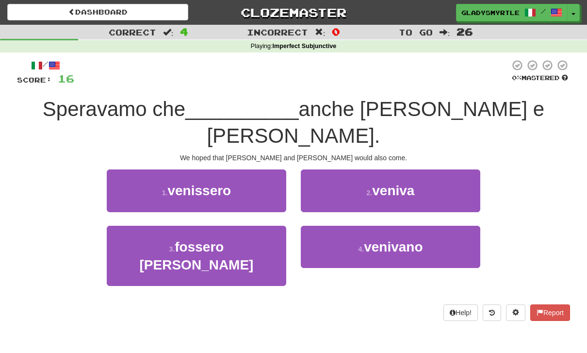
click at [199, 183] on span "venissero" at bounding box center [199, 190] width 64 height 15
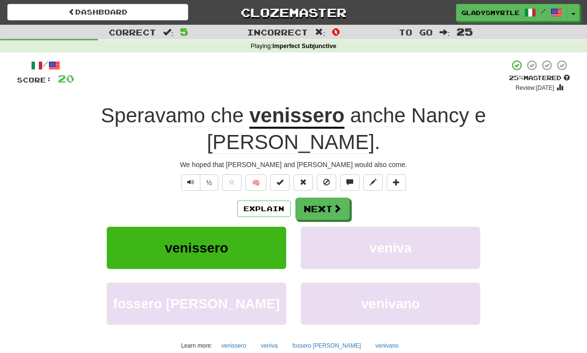
click at [319, 198] on button "Next" at bounding box center [323, 209] width 54 height 22
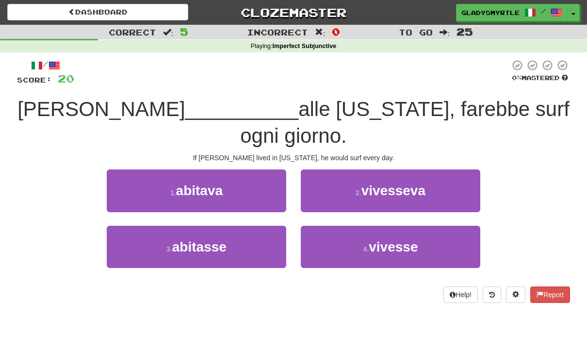
click at [395, 239] on span "vivesse" at bounding box center [393, 246] width 49 height 15
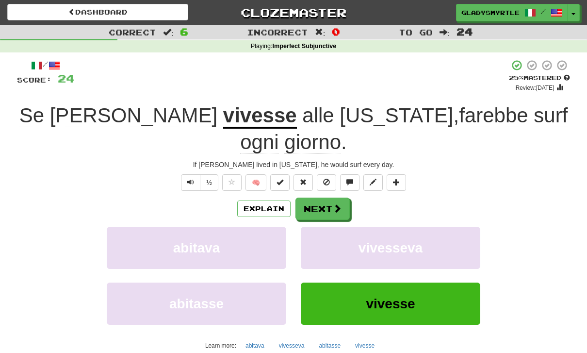
click at [317, 198] on button "Next" at bounding box center [323, 209] width 54 height 22
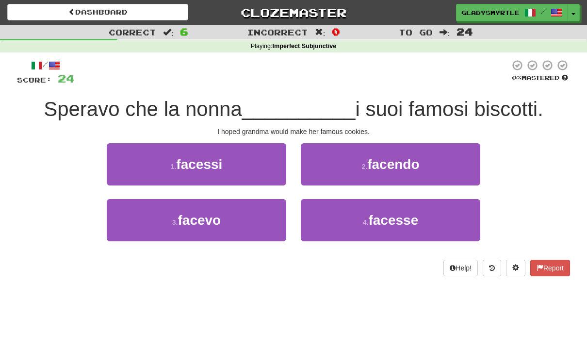
click at [400, 216] on span "facesse" at bounding box center [393, 220] width 50 height 15
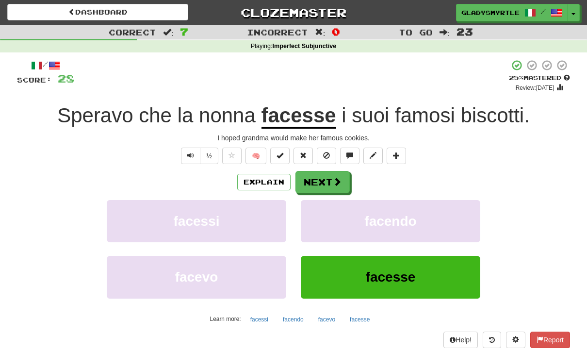
click at [317, 177] on button "Next" at bounding box center [323, 182] width 54 height 22
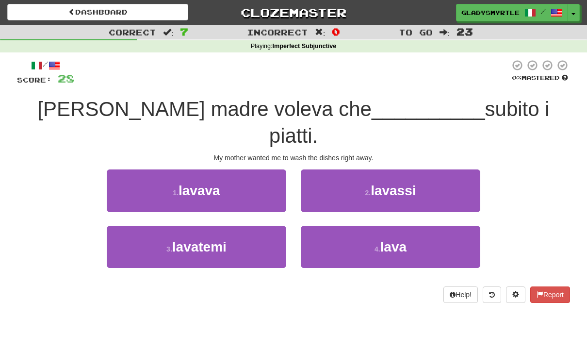
click at [398, 183] on span "lavassi" at bounding box center [393, 190] width 45 height 15
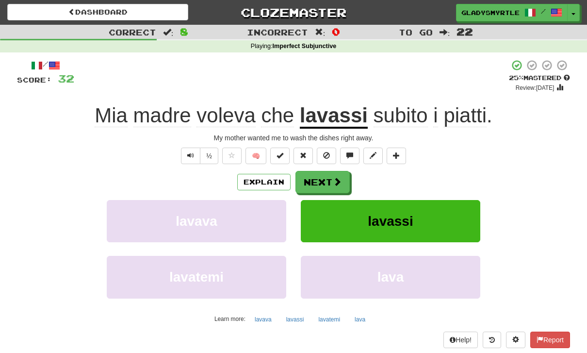
click at [315, 176] on button "Next" at bounding box center [323, 182] width 54 height 22
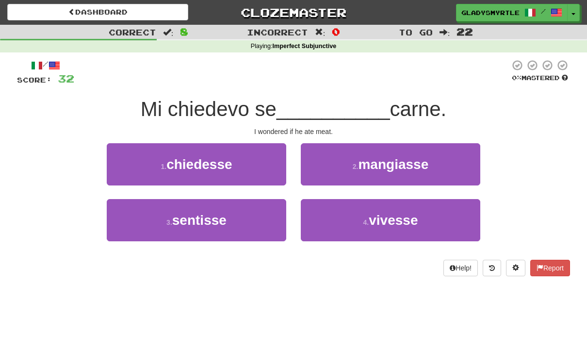
click at [396, 161] on span "mangiasse" at bounding box center [393, 164] width 70 height 15
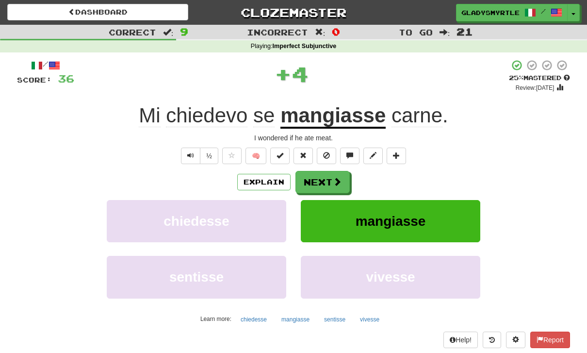
click at [330, 191] on button "Next" at bounding box center [323, 182] width 54 height 22
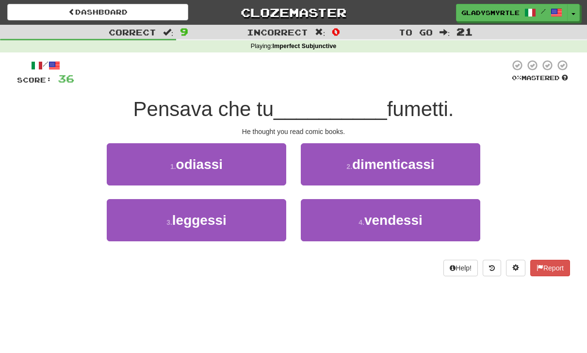
click at [192, 215] on span "leggessi" at bounding box center [199, 220] width 54 height 15
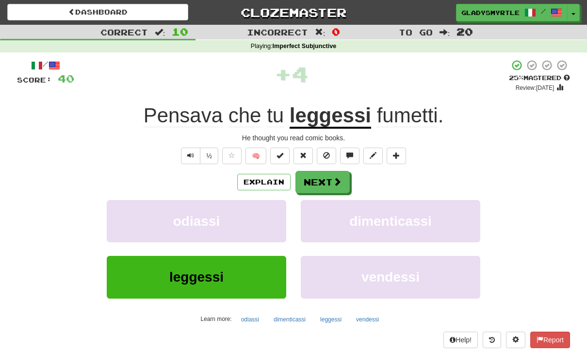
click at [320, 176] on button "Next" at bounding box center [323, 182] width 54 height 22
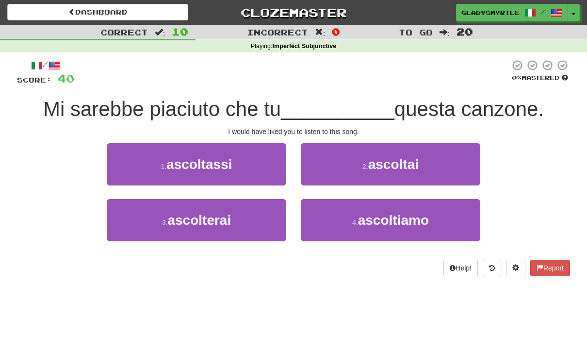
click at [310, 325] on div "Dashboard Clozemaster GladysMyrtle / Toggle Dropdown Dashboard Leaderboard Acti…" at bounding box center [293, 176] width 587 height 353
click at [197, 164] on span "ascoltassi" at bounding box center [199, 164] width 66 height 15
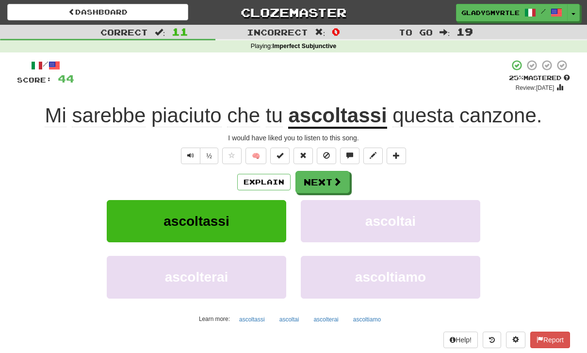
click at [320, 179] on button "Next" at bounding box center [323, 182] width 54 height 22
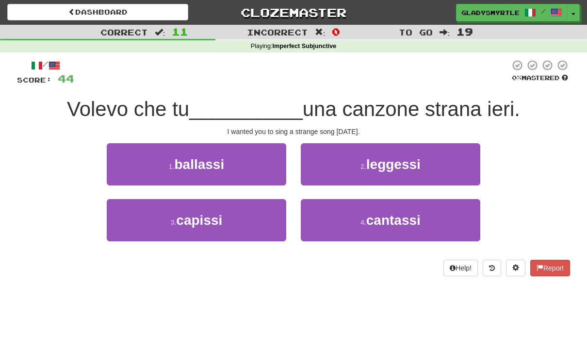
click at [391, 213] on span "cantassi" at bounding box center [393, 220] width 54 height 15
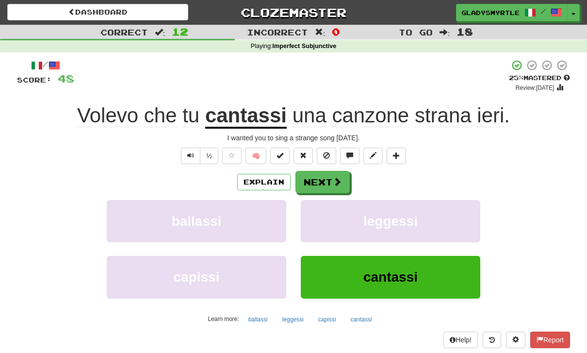
click at [320, 176] on button "Next" at bounding box center [323, 182] width 54 height 22
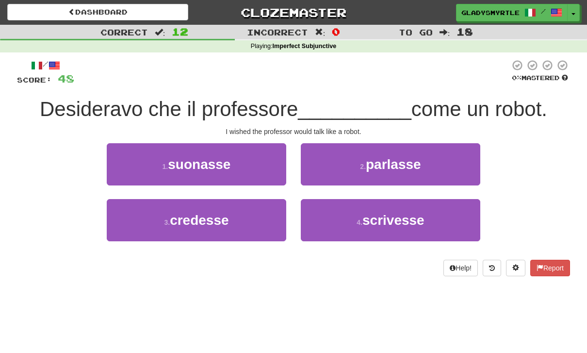
click at [383, 162] on span "parlasse" at bounding box center [393, 164] width 55 height 15
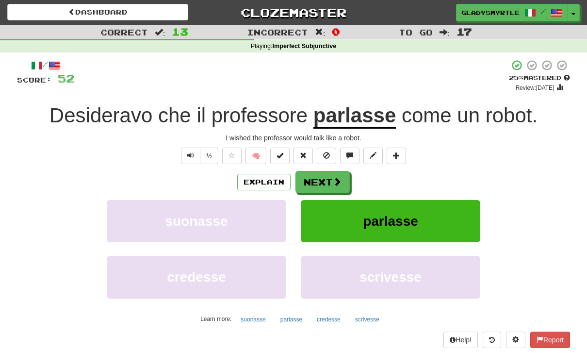
click at [319, 178] on button "Next" at bounding box center [323, 182] width 54 height 22
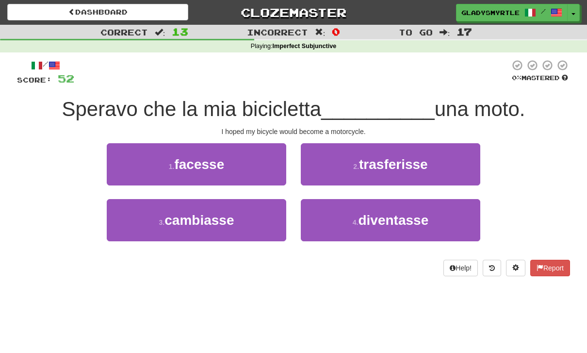
click at [391, 215] on span "diventasse" at bounding box center [393, 220] width 70 height 15
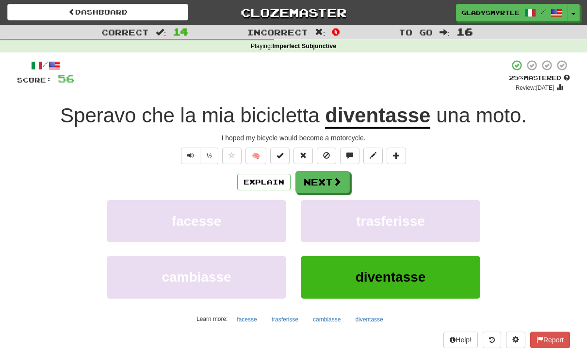
click at [319, 176] on button "Next" at bounding box center [323, 182] width 54 height 22
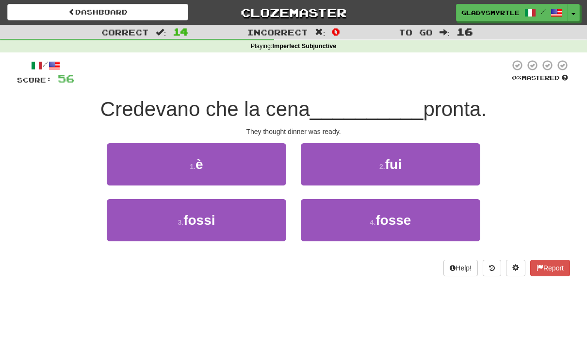
click at [391, 215] on span "fosse" at bounding box center [393, 220] width 35 height 15
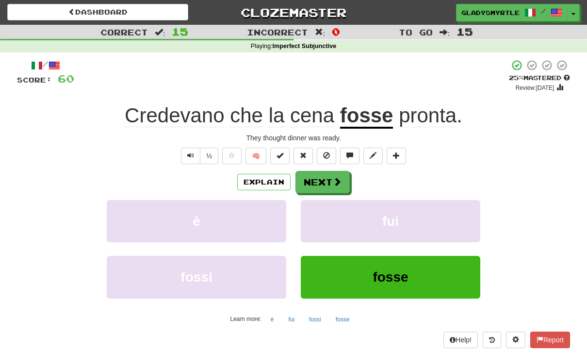
click at [319, 179] on button "Next" at bounding box center [323, 182] width 54 height 22
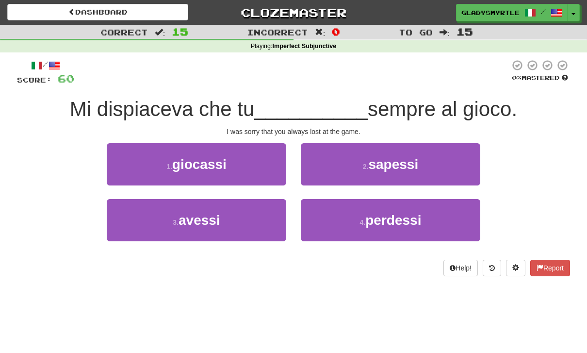
click at [377, 213] on span "perdessi" at bounding box center [393, 220] width 56 height 15
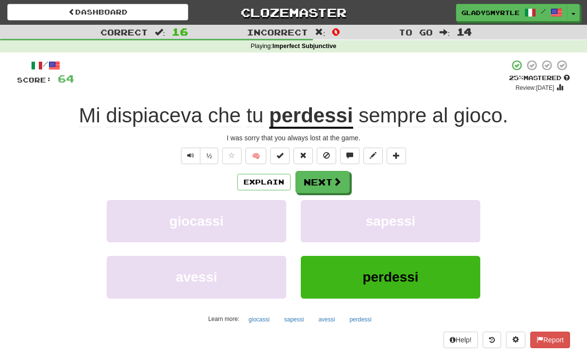
click at [322, 178] on button "Next" at bounding box center [323, 182] width 54 height 22
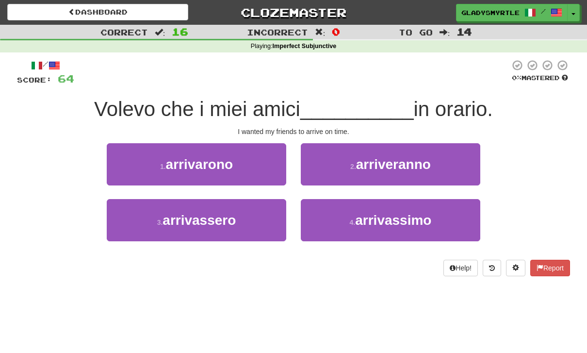
click at [193, 216] on span "arrivassero" at bounding box center [199, 220] width 73 height 15
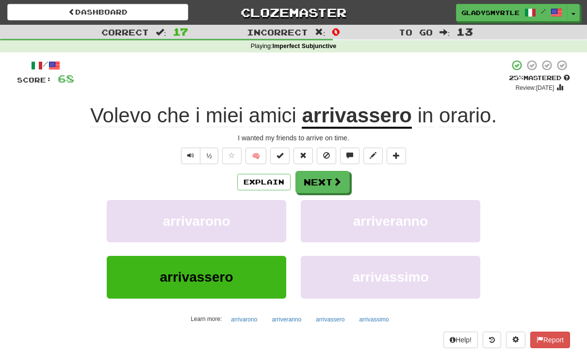
click at [319, 176] on button "Next" at bounding box center [323, 182] width 54 height 22
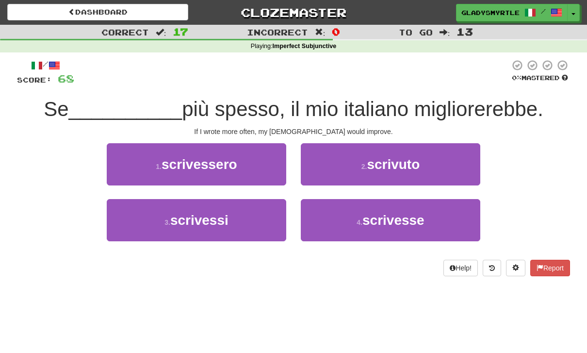
click at [200, 157] on span "scrivessero" at bounding box center [200, 164] width 76 height 15
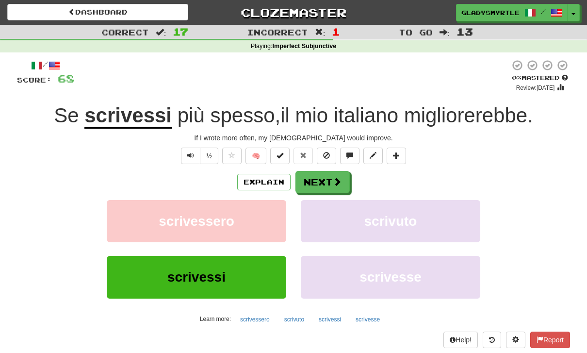
click at [318, 178] on button "Next" at bounding box center [323, 182] width 54 height 22
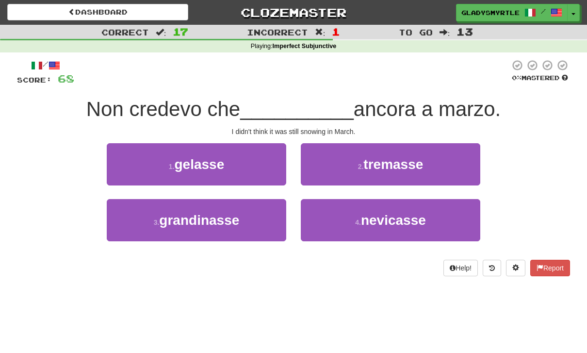
click at [396, 217] on span "nevicasse" at bounding box center [393, 220] width 65 height 15
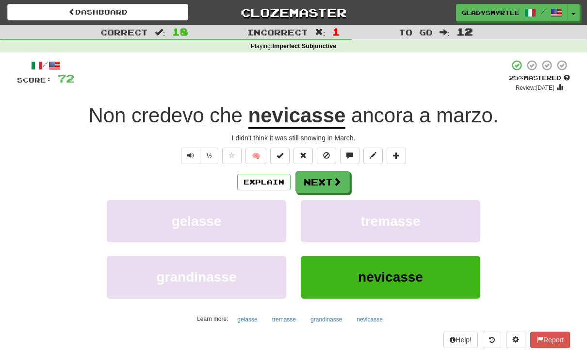
click at [323, 180] on button "Next" at bounding box center [323, 182] width 54 height 22
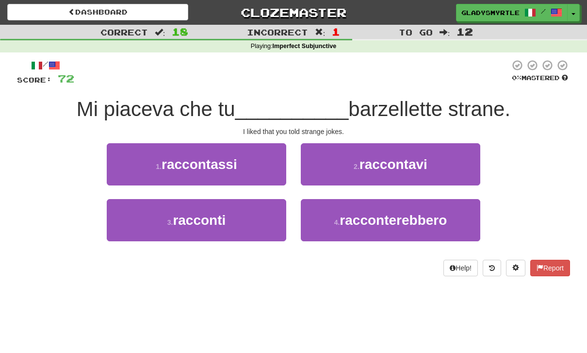
click at [192, 161] on span "raccontassi" at bounding box center [200, 164] width 76 height 15
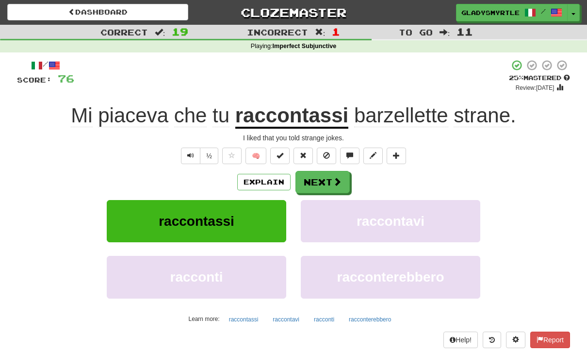
click at [318, 180] on button "Next" at bounding box center [323, 182] width 54 height 22
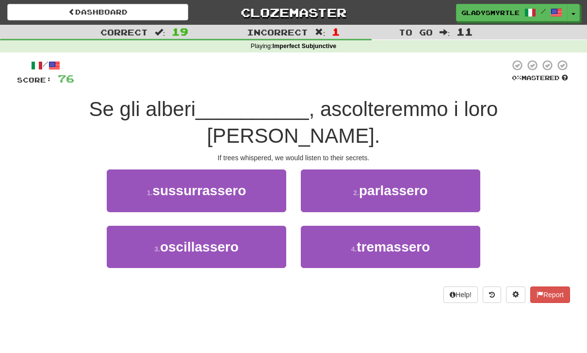
click at [200, 183] on span "sussurrassero" at bounding box center [199, 190] width 94 height 15
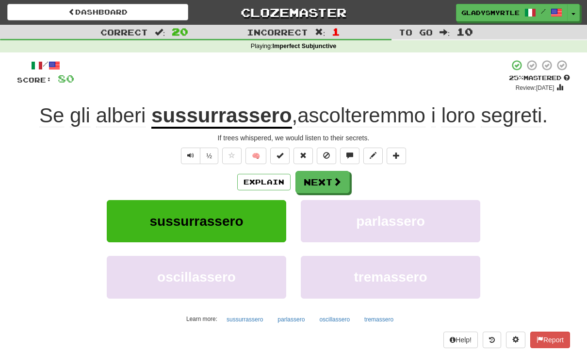
click at [317, 178] on button "Next" at bounding box center [323, 182] width 54 height 22
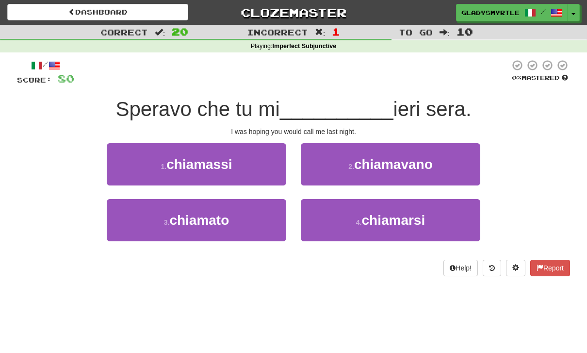
click at [199, 164] on span "chiamassi" at bounding box center [199, 164] width 66 height 15
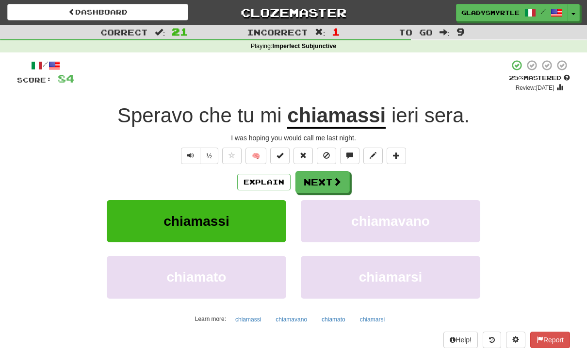
click at [324, 179] on button "Next" at bounding box center [323, 182] width 54 height 22
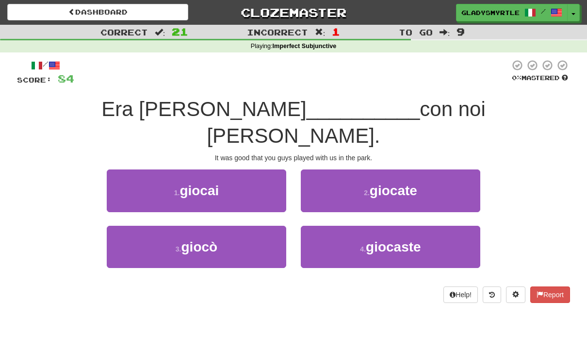
click at [381, 239] on span "giocaste" at bounding box center [393, 246] width 55 height 15
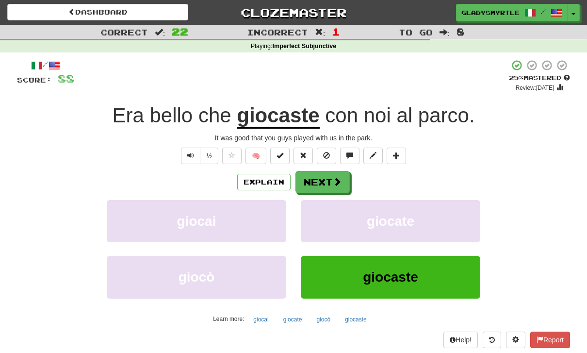
click at [318, 181] on button "Next" at bounding box center [323, 182] width 54 height 22
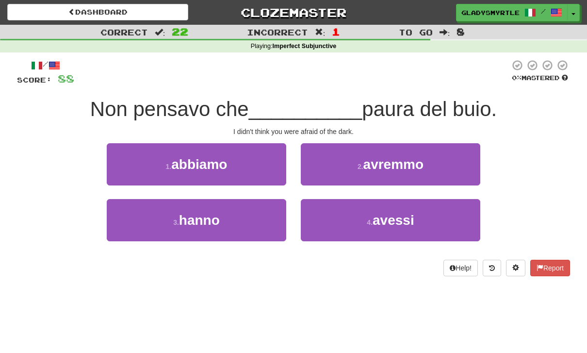
click at [385, 219] on span "avessi" at bounding box center [394, 220] width 42 height 15
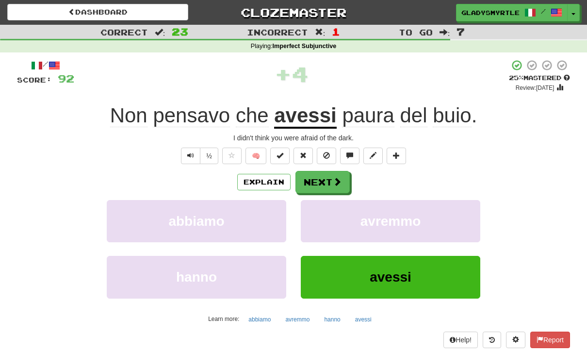
click at [315, 182] on button "Next" at bounding box center [323, 182] width 54 height 22
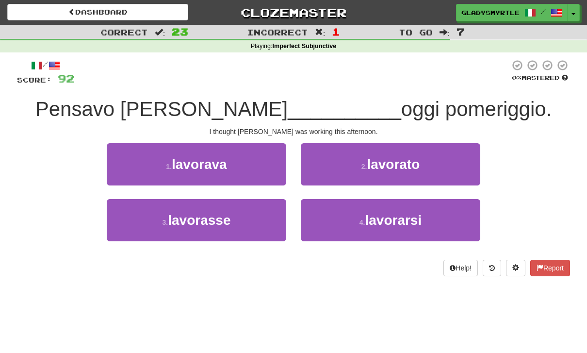
click at [199, 221] on span "lavorasse" at bounding box center [199, 220] width 63 height 15
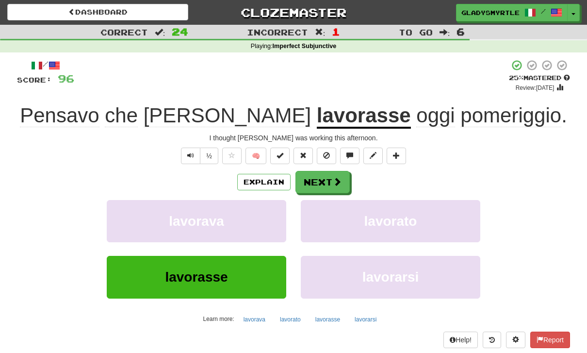
click at [322, 180] on button "Next" at bounding box center [323, 182] width 54 height 22
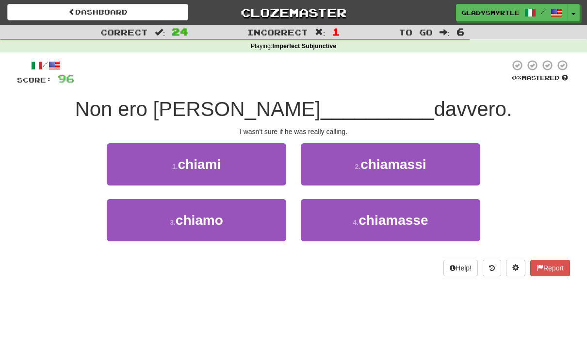
click at [409, 220] on span "chiamasse" at bounding box center [393, 220] width 69 height 15
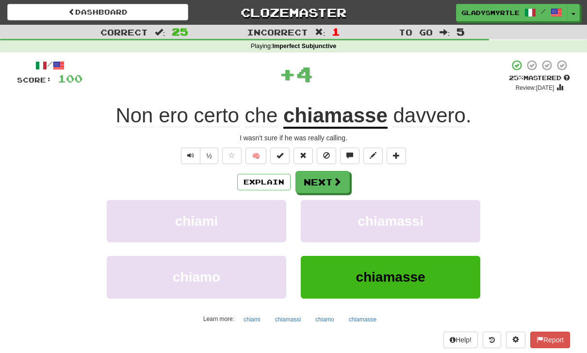
click at [318, 178] on button "Next" at bounding box center [323, 182] width 54 height 22
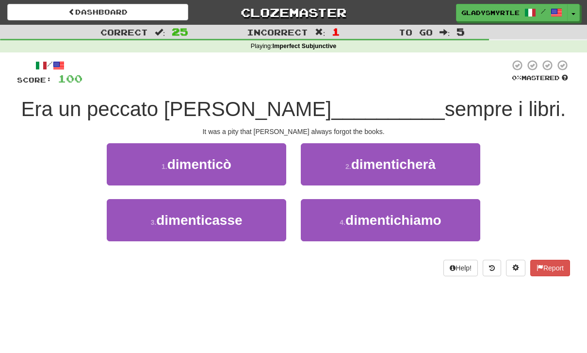
click at [183, 217] on span "dimenticasse" at bounding box center [199, 220] width 86 height 15
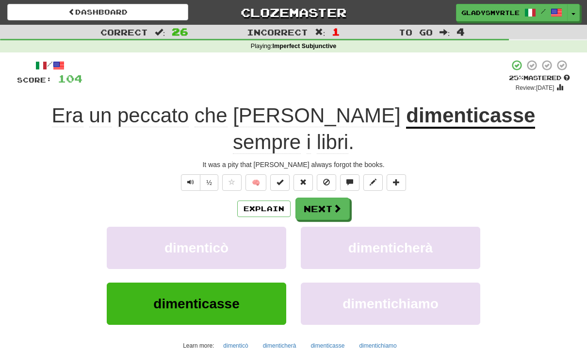
click at [325, 198] on button "Next" at bounding box center [323, 209] width 54 height 22
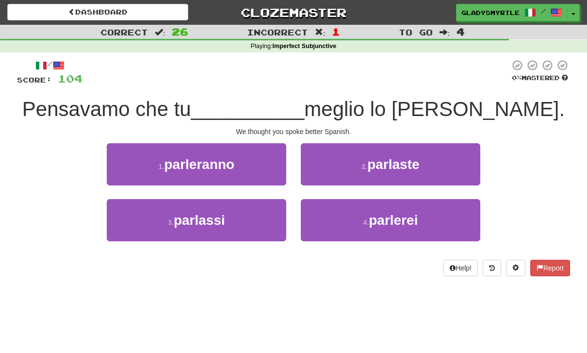
click at [196, 224] on span "parlassi" at bounding box center [199, 220] width 51 height 15
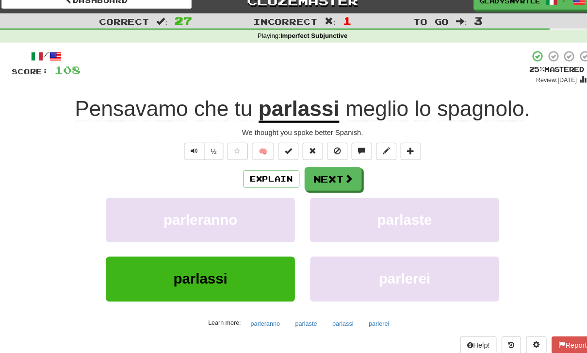
scroll to position [1, 0]
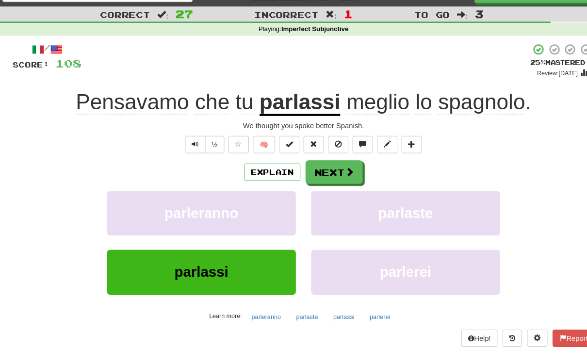
click at [315, 170] on button "Next" at bounding box center [323, 181] width 54 height 22
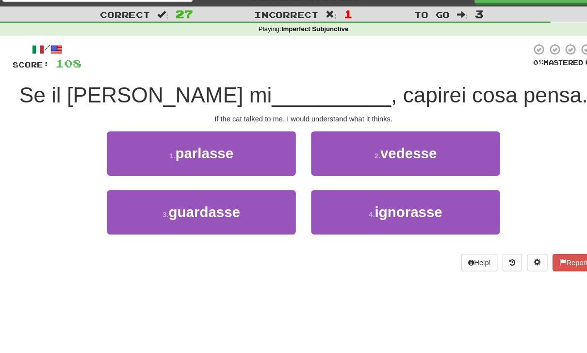
click at [200, 156] on span "parlasse" at bounding box center [199, 163] width 55 height 15
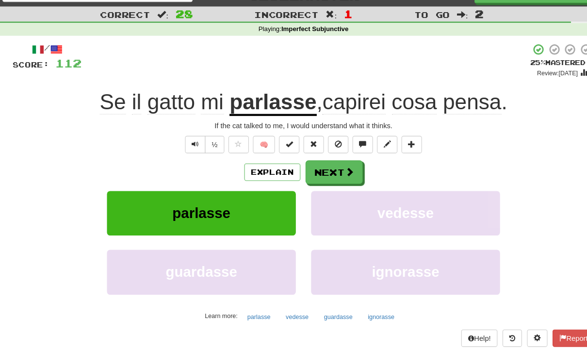
click at [316, 170] on button "Next" at bounding box center [323, 181] width 54 height 22
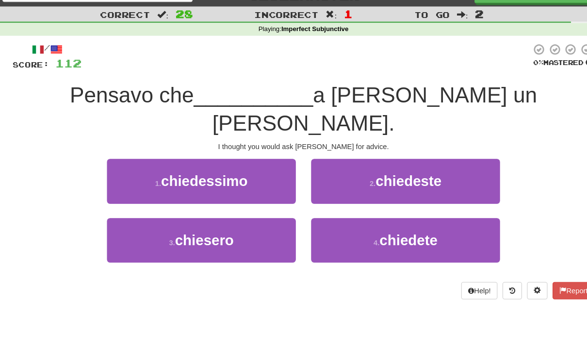
click at [400, 182] on span "chiedeste" at bounding box center [393, 189] width 63 height 15
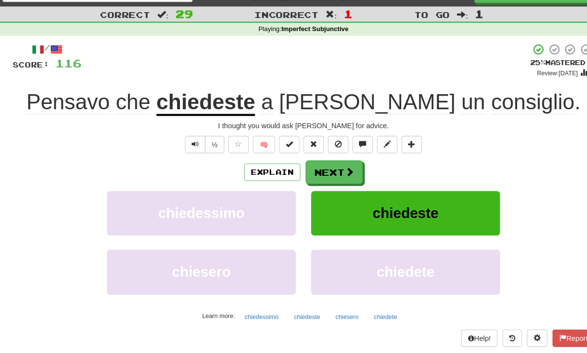
click at [311, 170] on button "Next" at bounding box center [323, 181] width 54 height 22
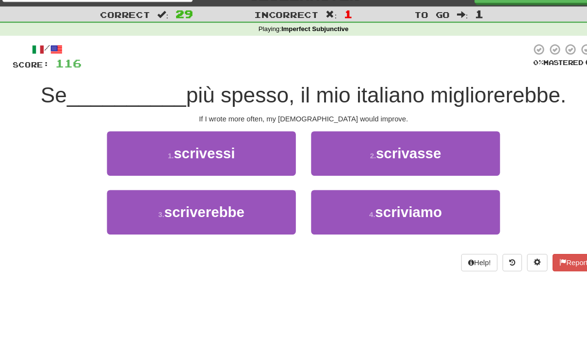
click at [192, 156] on span "scrivessi" at bounding box center [199, 163] width 58 height 15
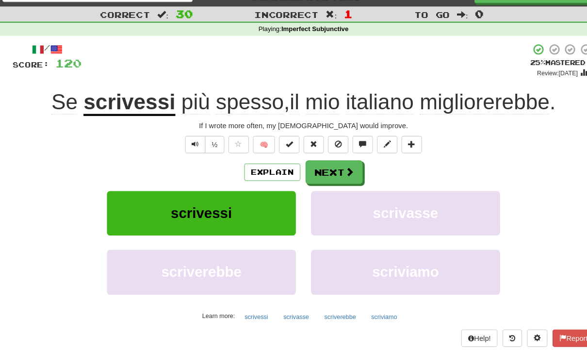
click at [310, 170] on button "Next" at bounding box center [323, 181] width 54 height 22
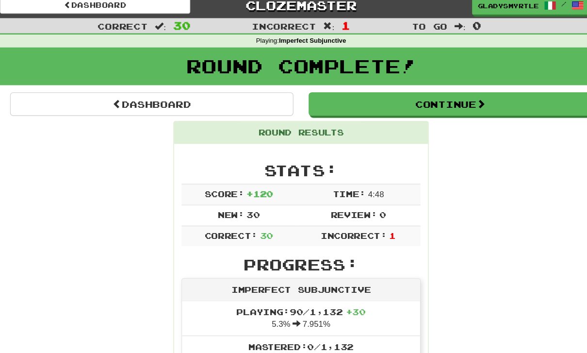
scroll to position [0, 0]
